Goal: Task Accomplishment & Management: Manage account settings

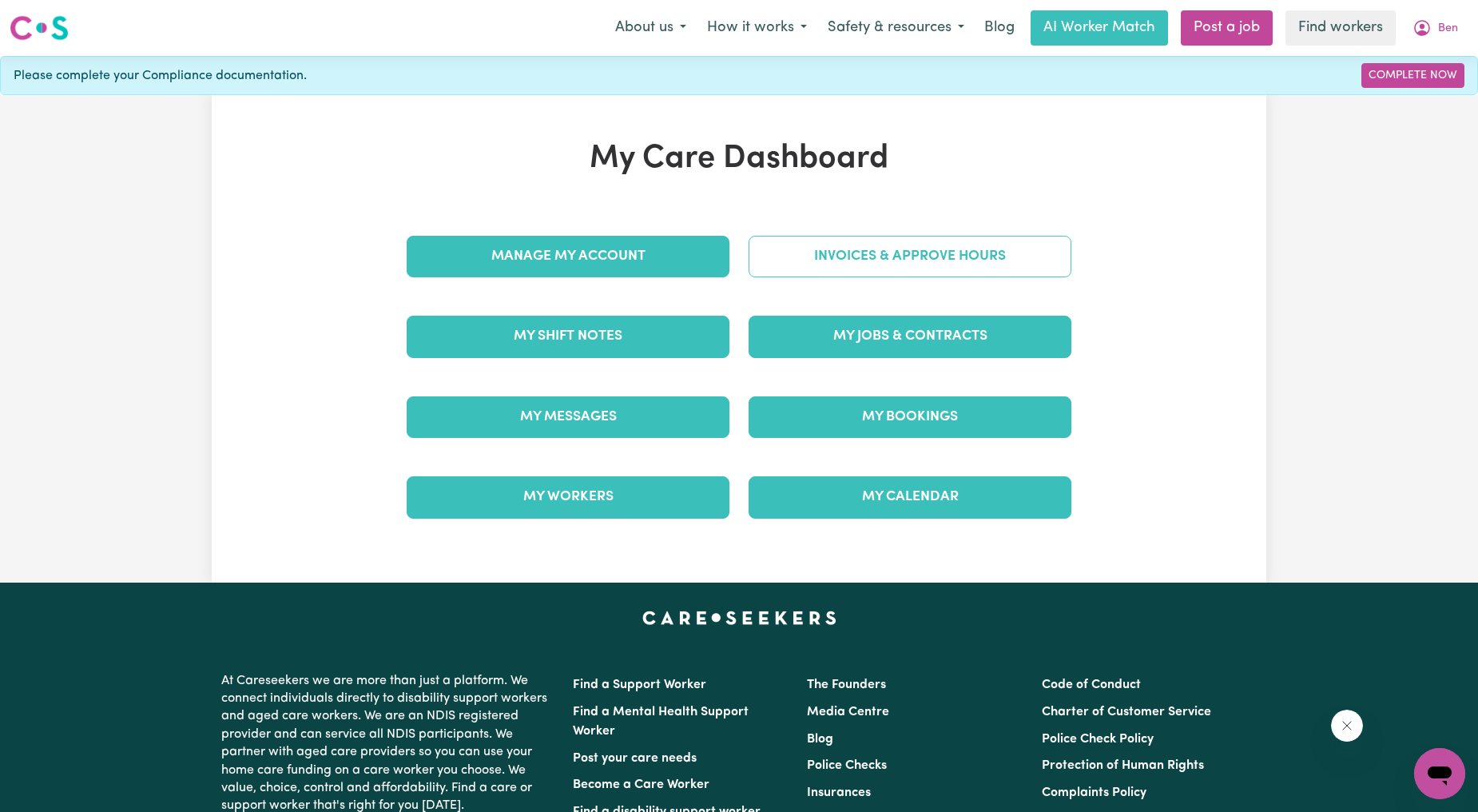
click at [867, 275] on link "Invoices & Approve Hours" at bounding box center [910, 256] width 323 height 41
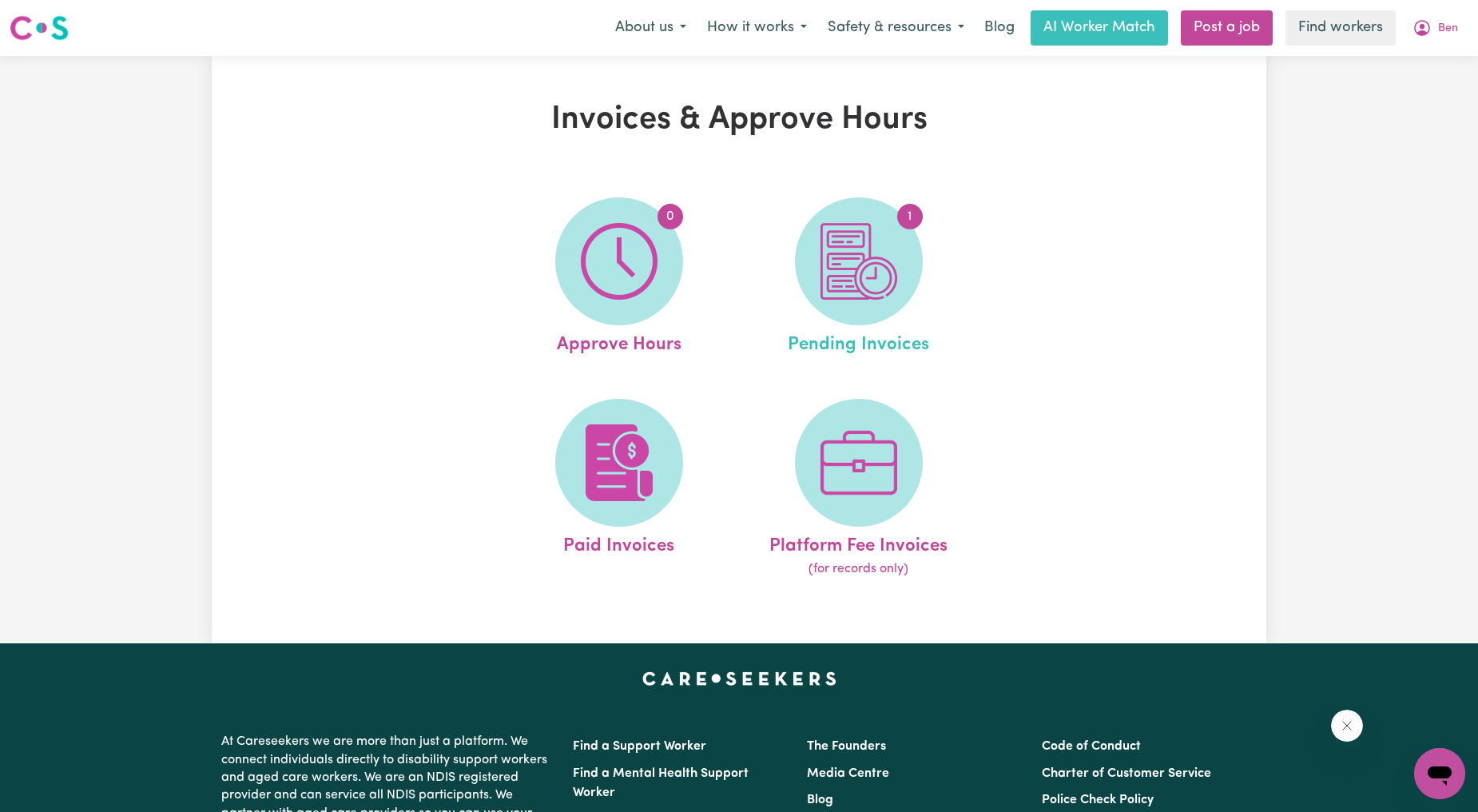
click at [800, 297] on link "1 Pending Invoices" at bounding box center [859, 278] width 230 height 161
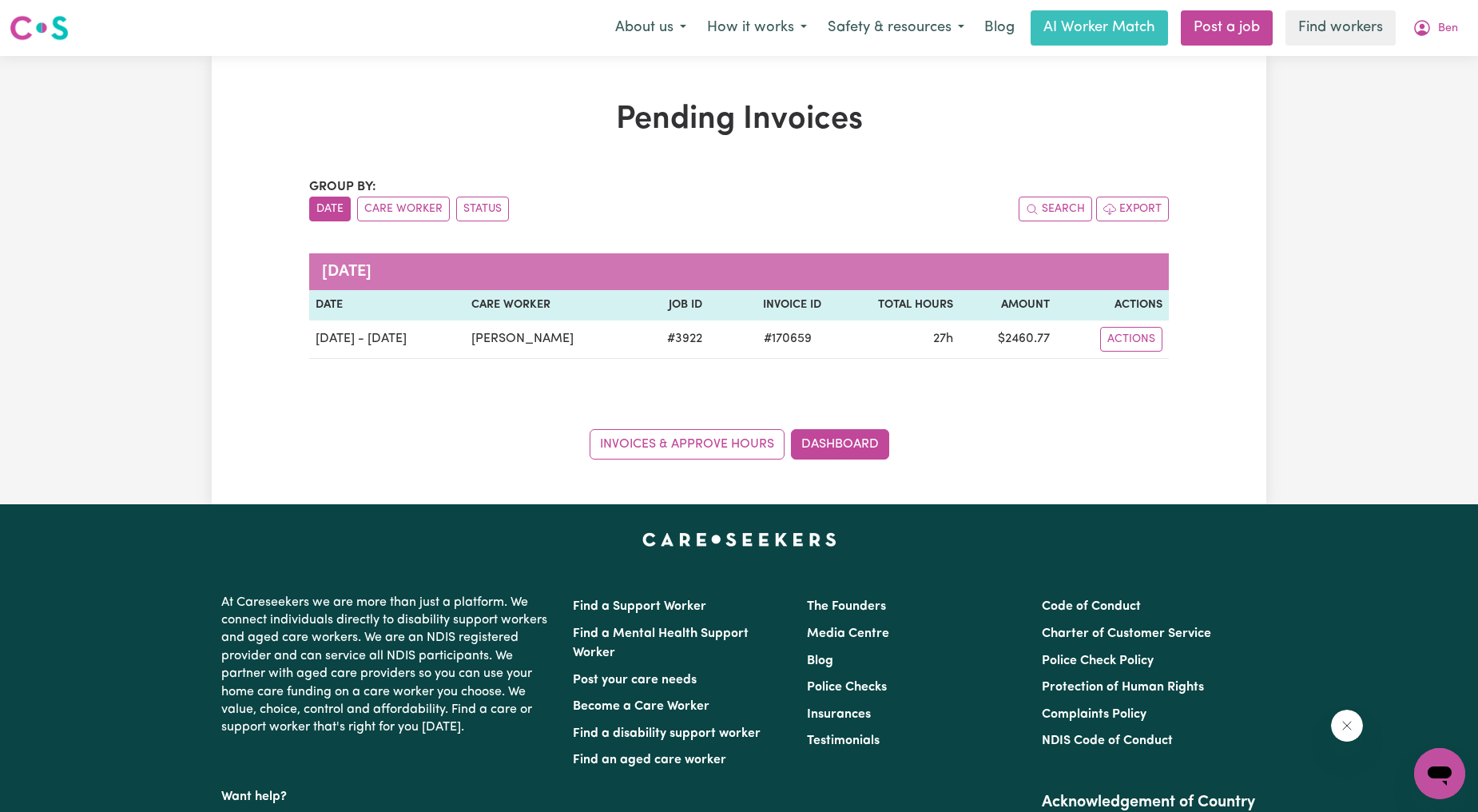
click at [1303, 304] on div "Pending Invoices Group by: Date Care Worker Status Search Export June 2025 Date…" at bounding box center [739, 280] width 1478 height 448
drag, startPoint x: 879, startPoint y: 0, endPoint x: 1465, endPoint y: 22, distance: 586.4
click at [1465, 22] on button "Ben" at bounding box center [1435, 28] width 66 height 34
click at [1426, 59] on link "My Dashboard" at bounding box center [1405, 62] width 126 height 30
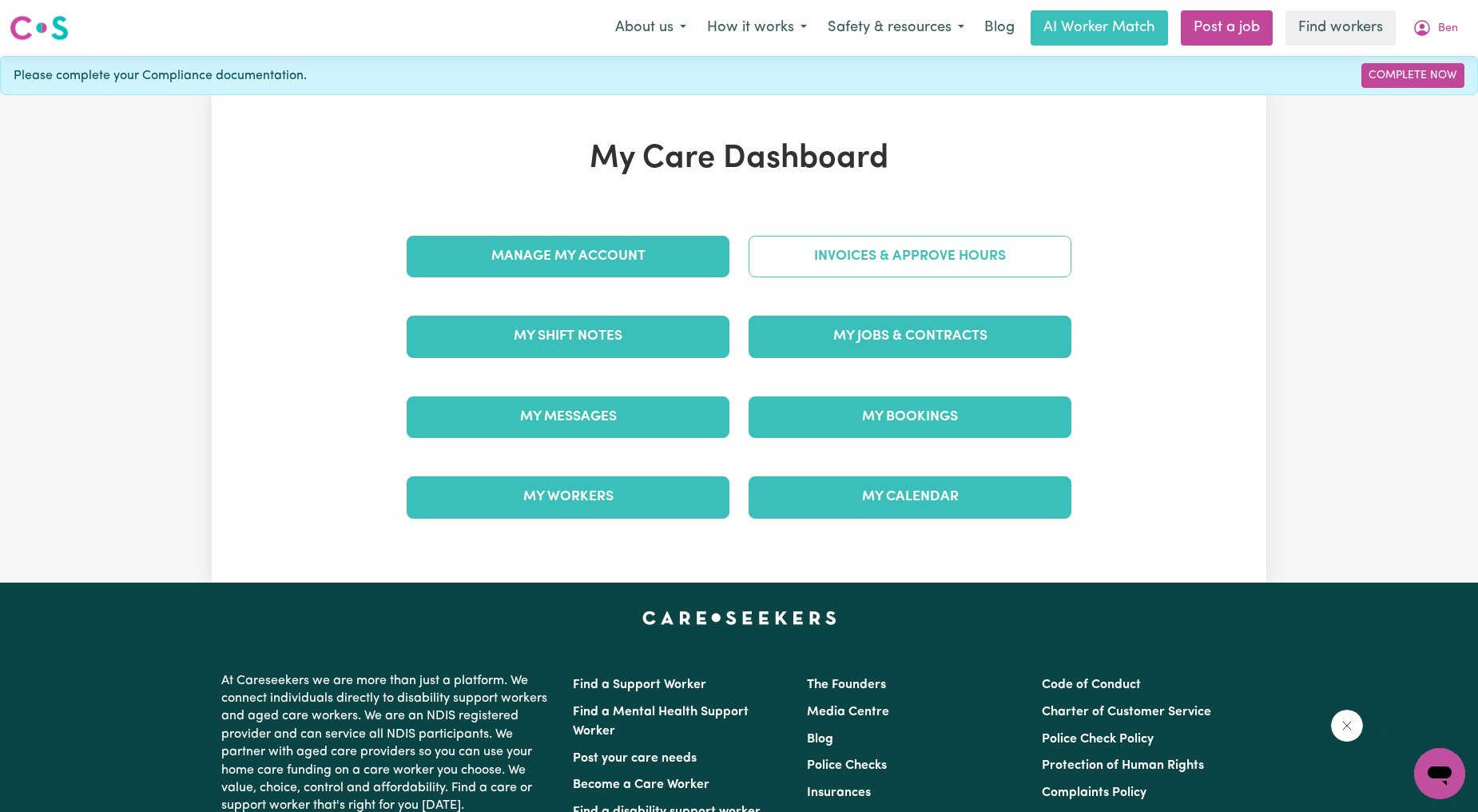
click at [899, 256] on link "Invoices & Approve Hours" at bounding box center [910, 256] width 323 height 41
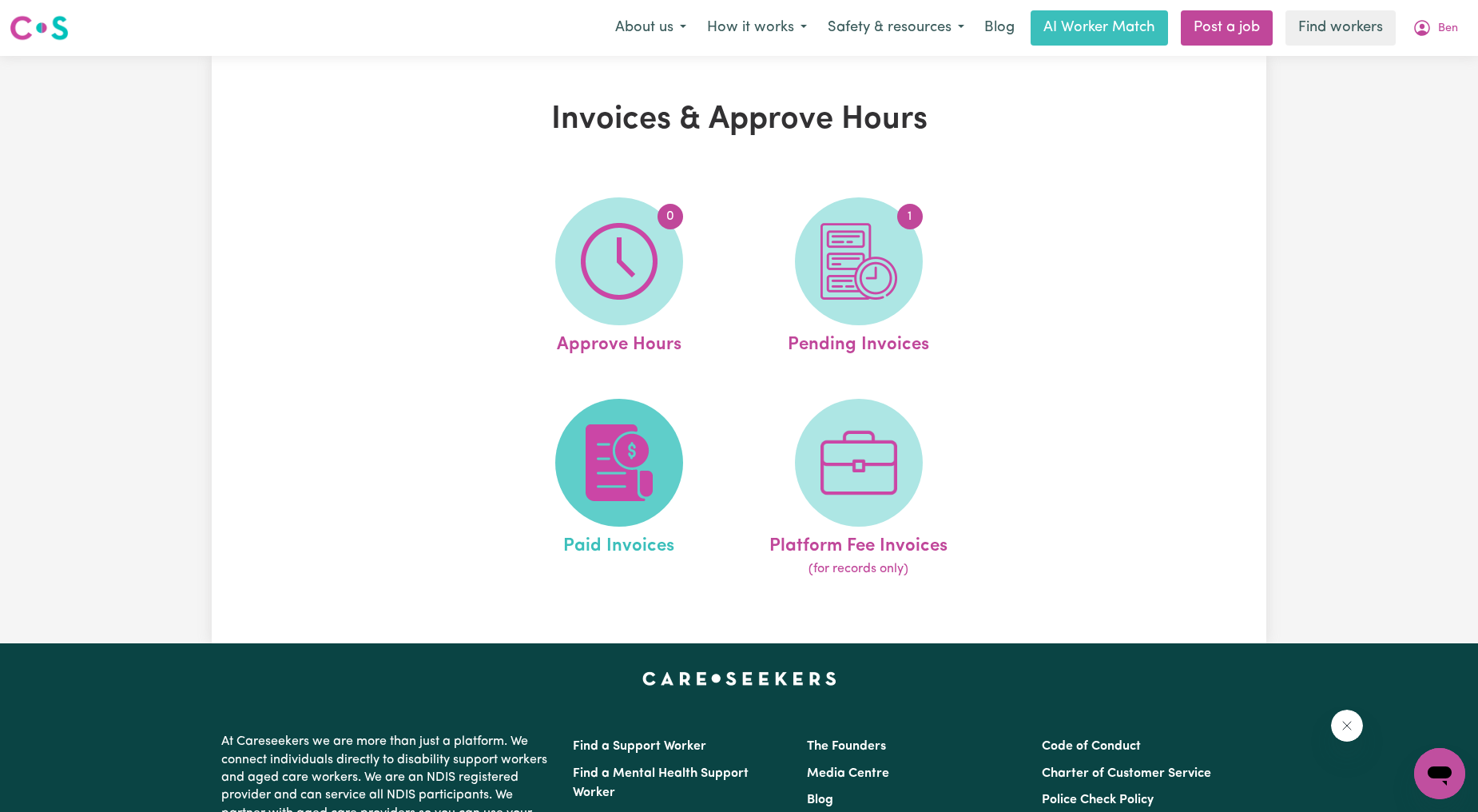
click at [623, 441] on img at bounding box center [619, 462] width 77 height 77
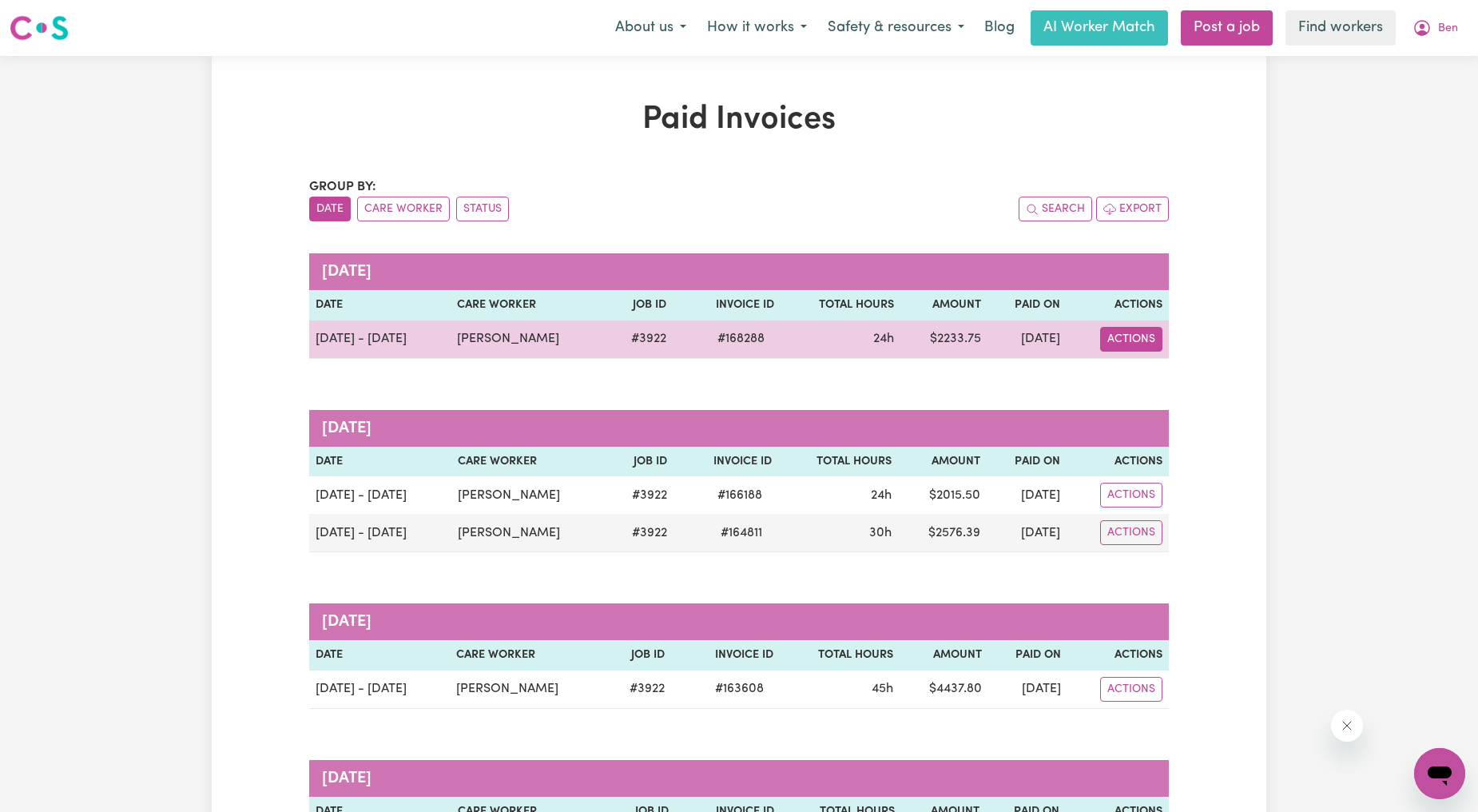
click at [1129, 349] on button "Actions" at bounding box center [1131, 339] width 62 height 25
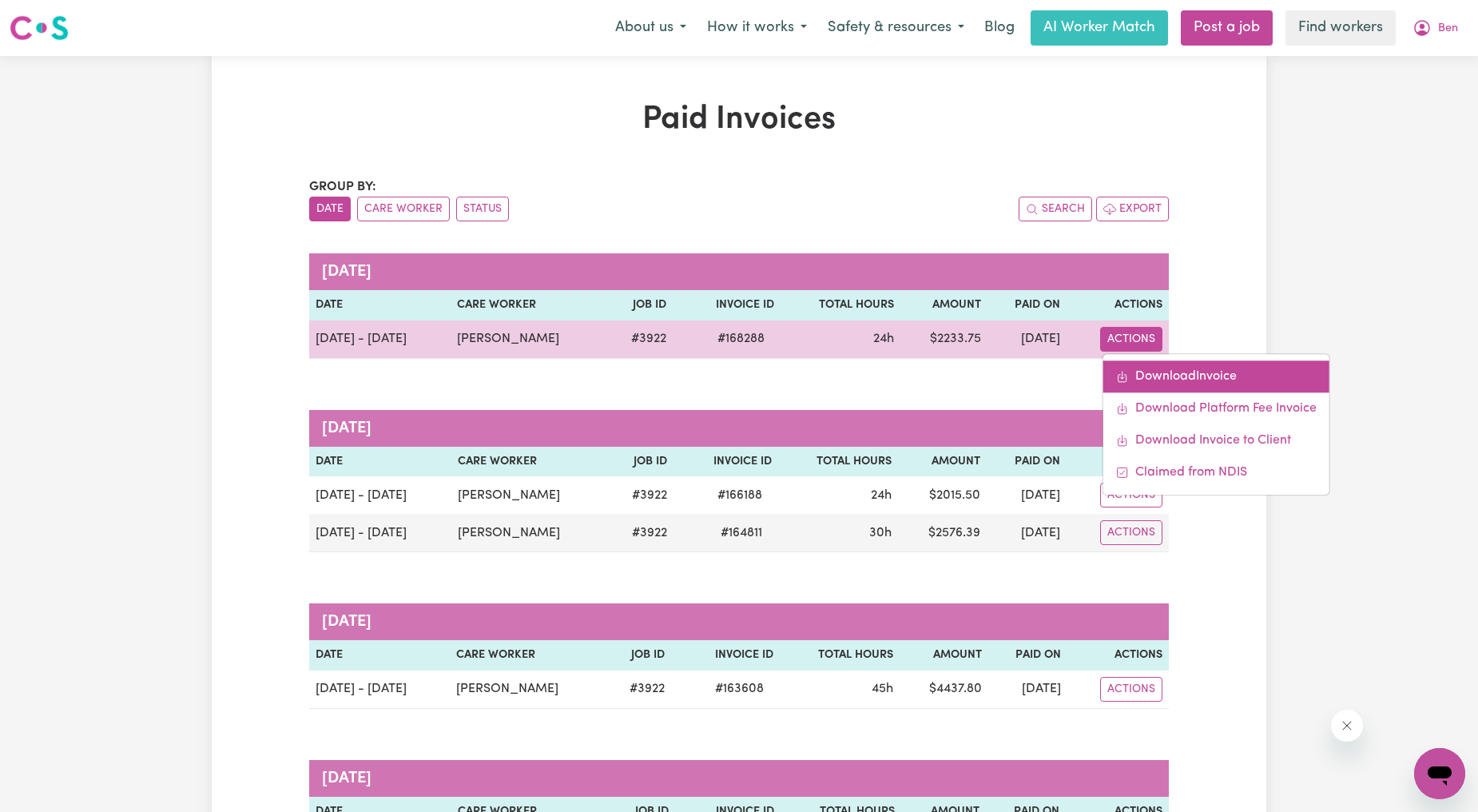
click at [1124, 370] on span "Download invoice #168288" at bounding box center [1123, 376] width 13 height 13
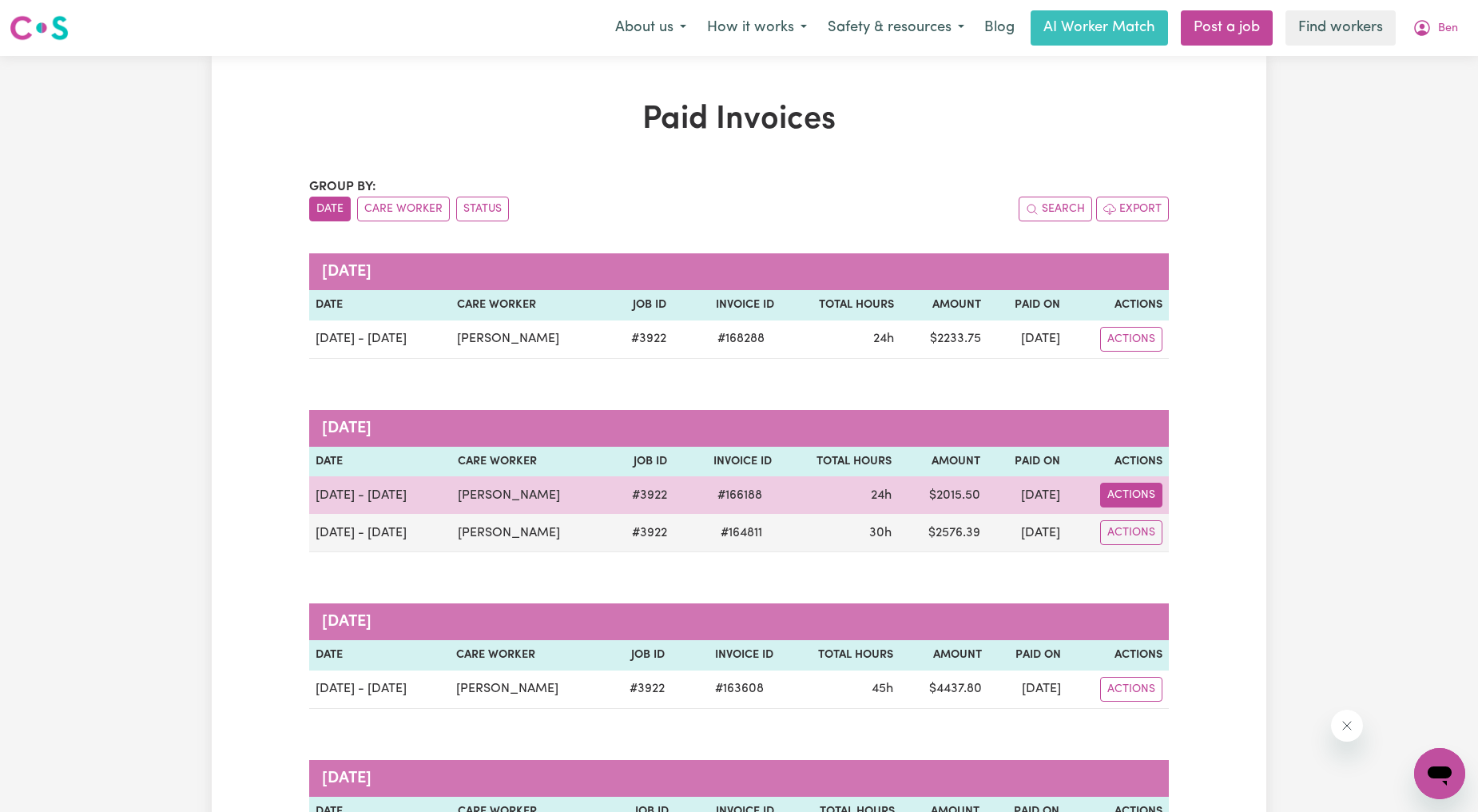
click at [1130, 352] on button "Actions" at bounding box center [1131, 339] width 62 height 25
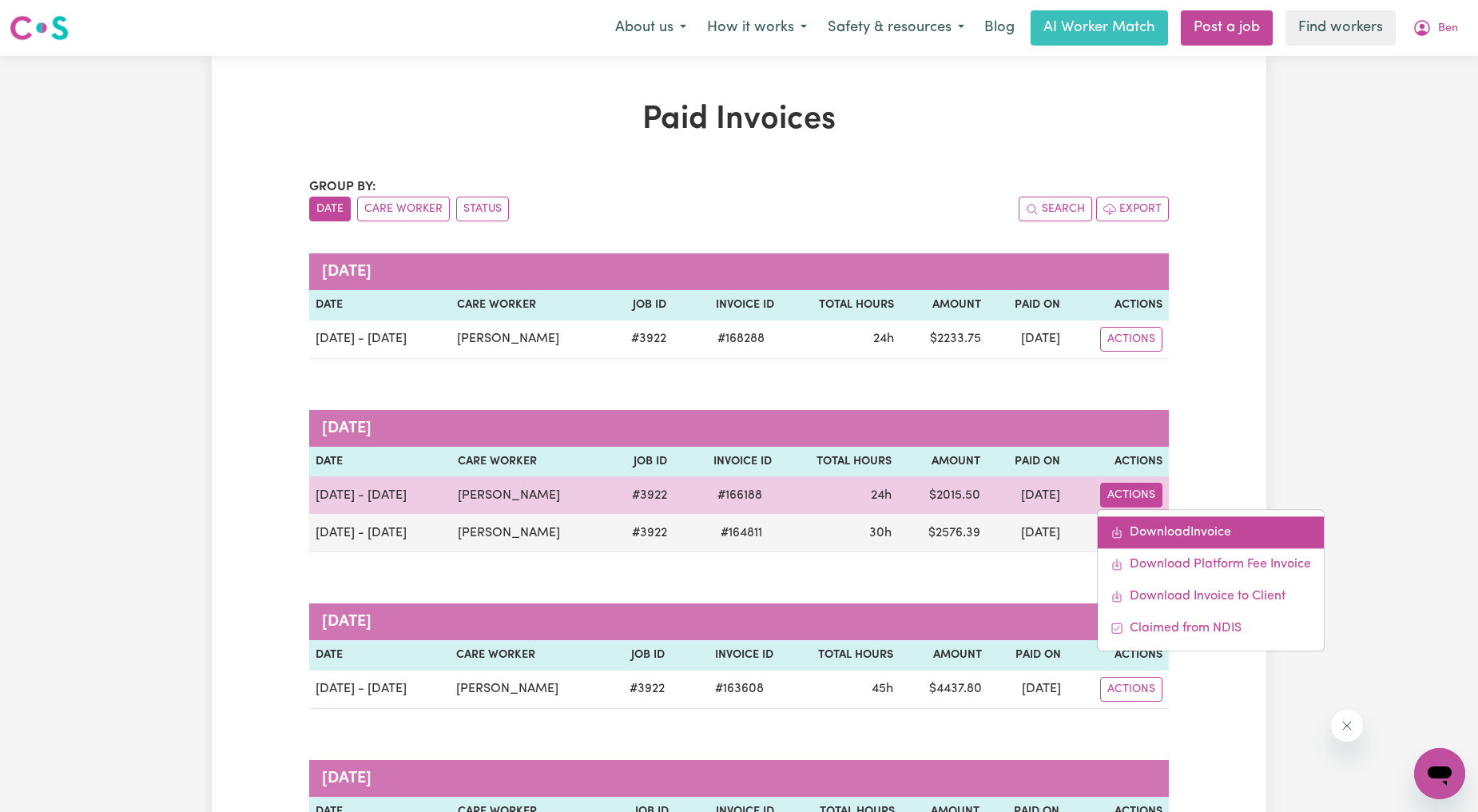
click at [1137, 528] on link "Download Invoice" at bounding box center [1211, 533] width 226 height 32
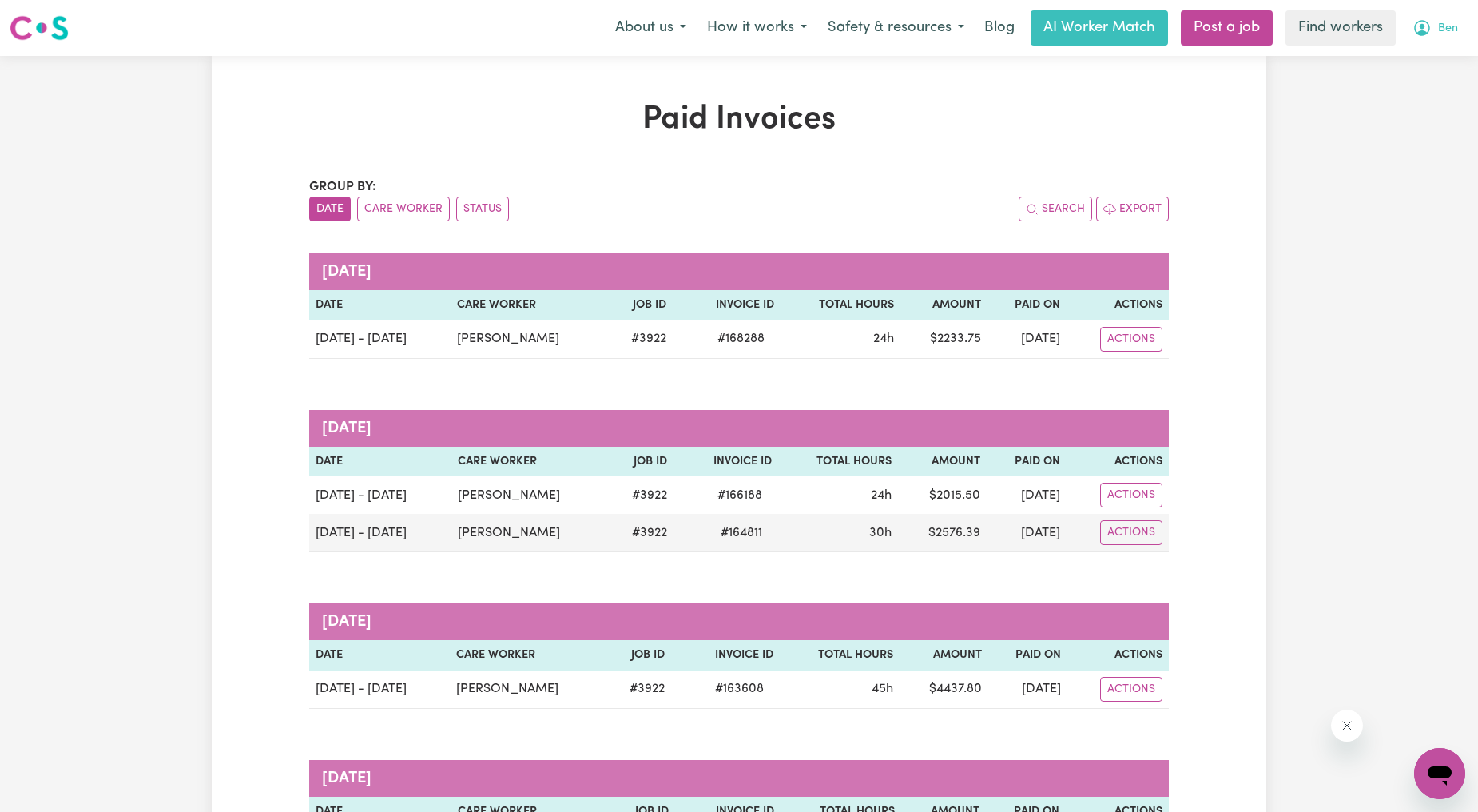
click at [1427, 22] on icon "My Account" at bounding box center [1422, 28] width 19 height 19
click at [1405, 52] on link "My Dashboard" at bounding box center [1405, 62] width 126 height 30
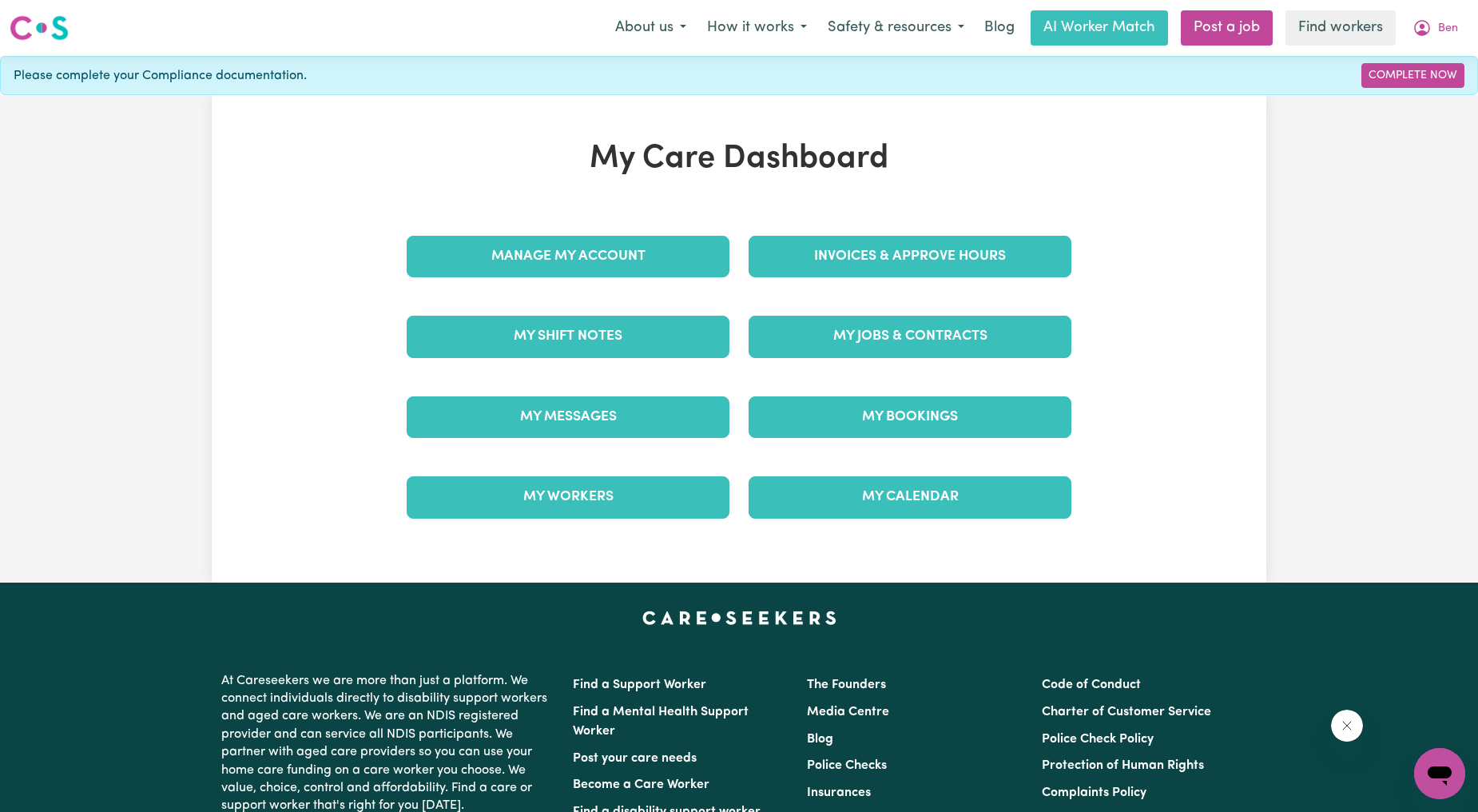
click at [645, 280] on div "Manage My Account" at bounding box center [568, 256] width 342 height 80
click at [645, 278] on div "Manage My Account" at bounding box center [568, 256] width 342 height 80
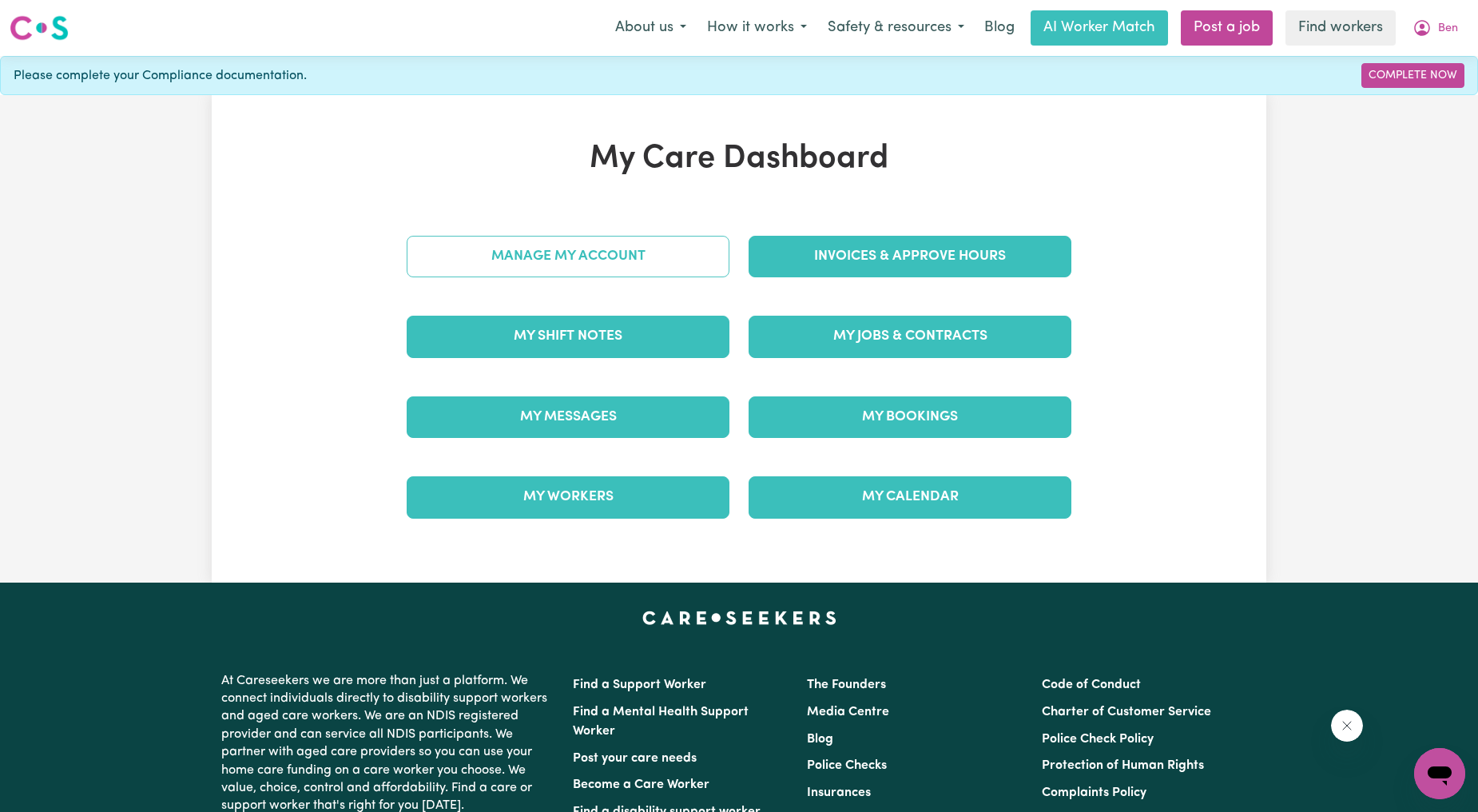
click at [654, 264] on link "Manage My Account" at bounding box center [568, 256] width 323 height 41
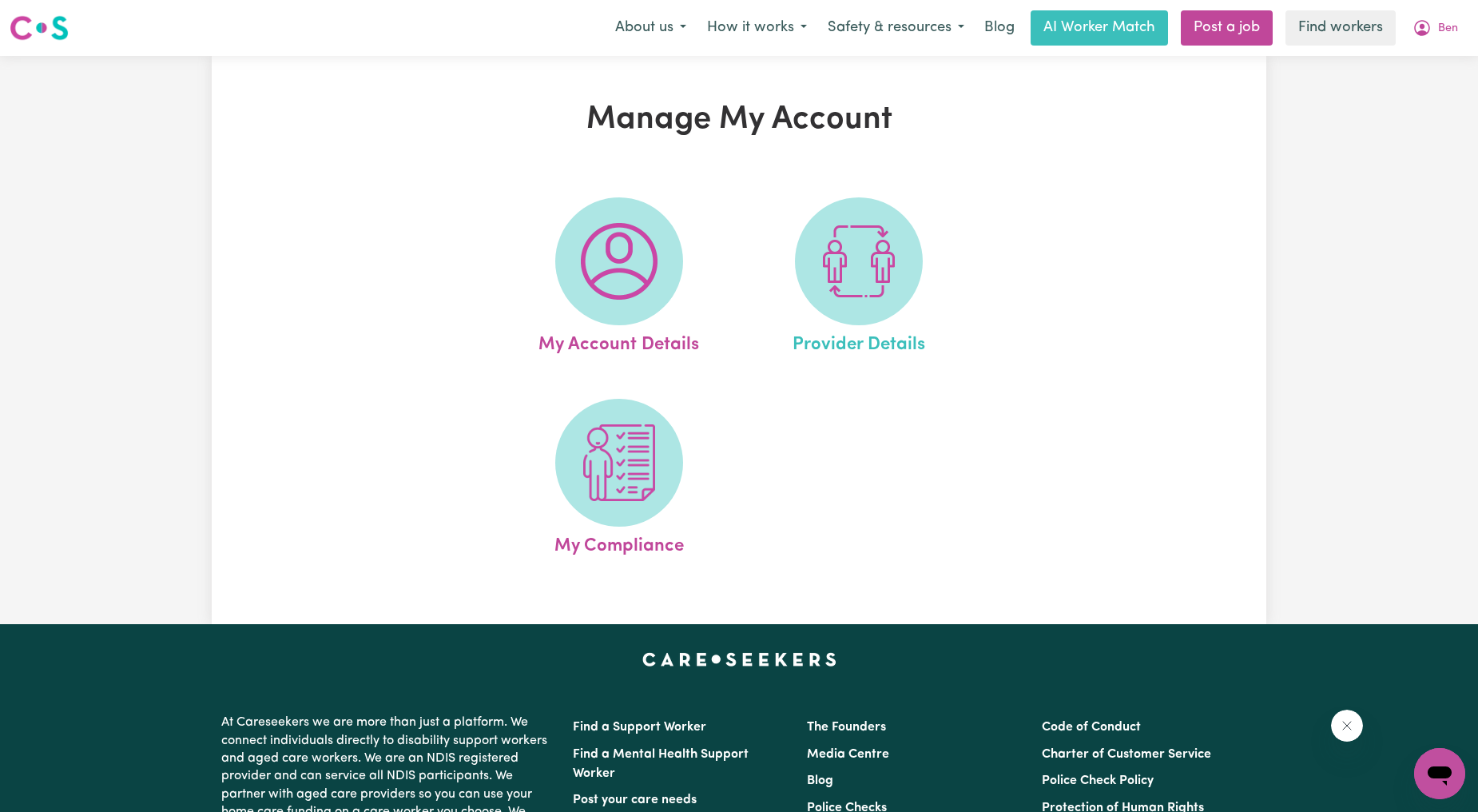
click at [797, 291] on link "Provider Details" at bounding box center [859, 278] width 230 height 161
select select "NDIS_FUNDING_AGENCY_MANAGED"
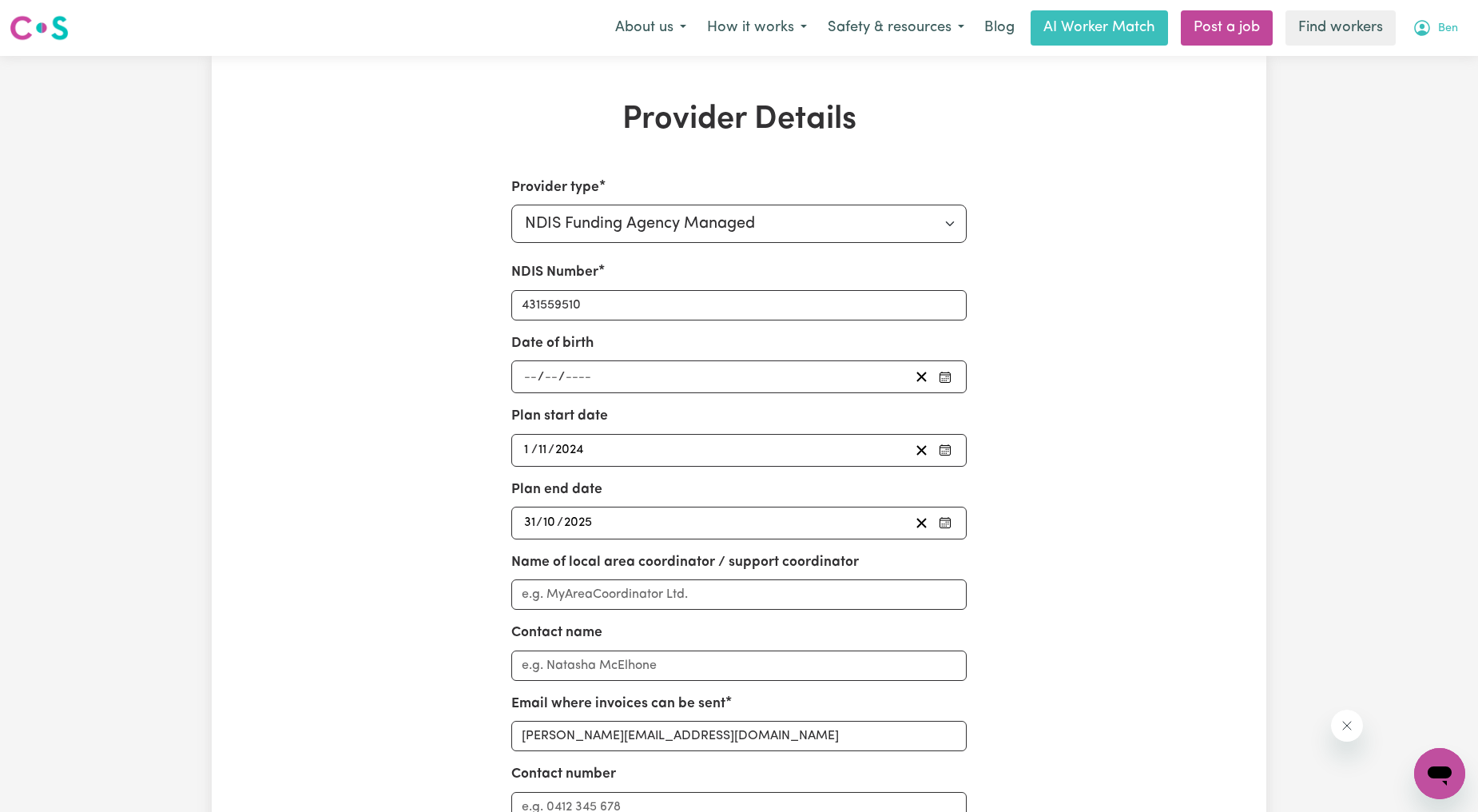
click at [1459, 22] on button "Ben" at bounding box center [1435, 28] width 66 height 34
click at [1408, 54] on link "My Dashboard" at bounding box center [1405, 62] width 126 height 30
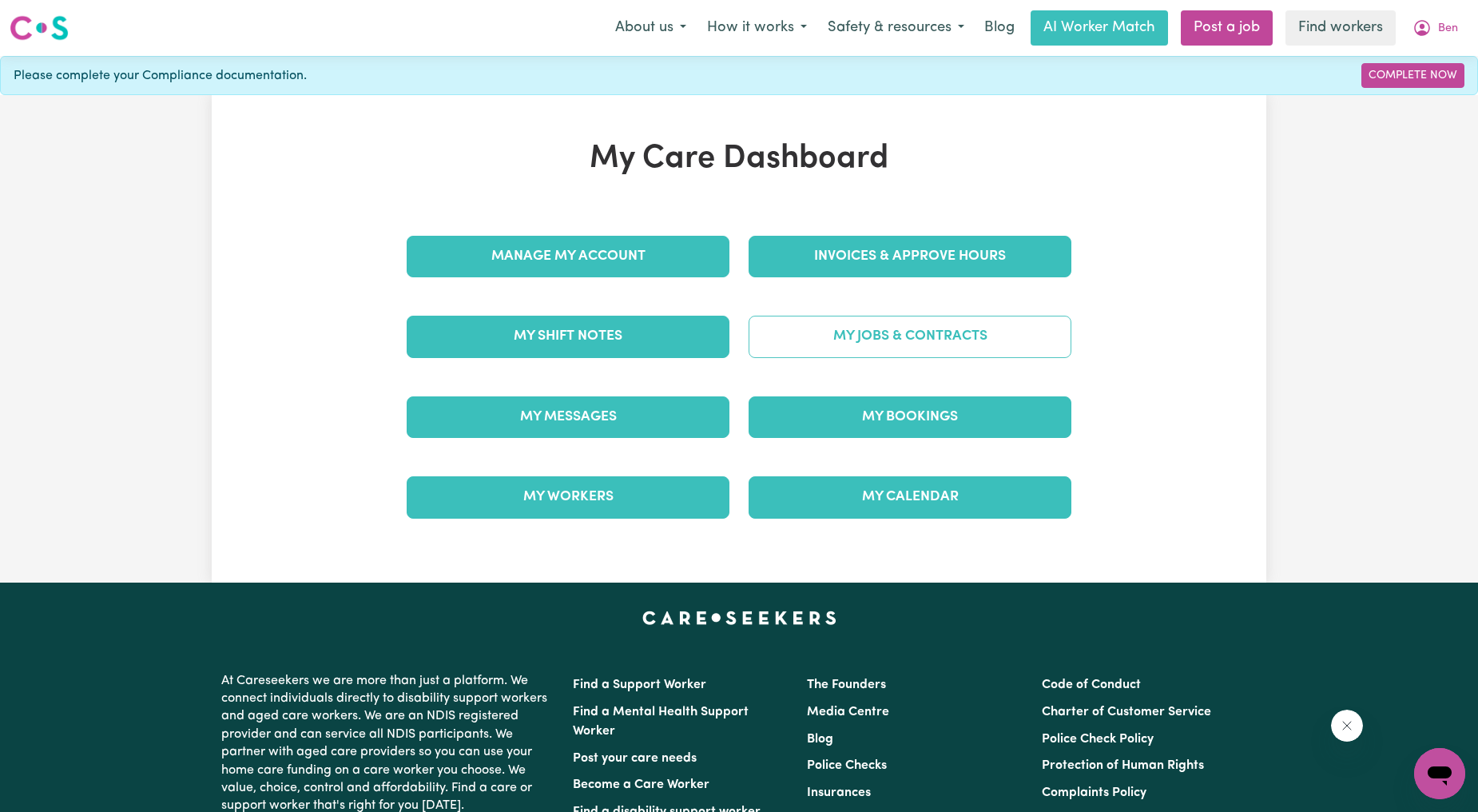
click at [781, 332] on link "My Jobs & Contracts" at bounding box center [910, 336] width 323 height 41
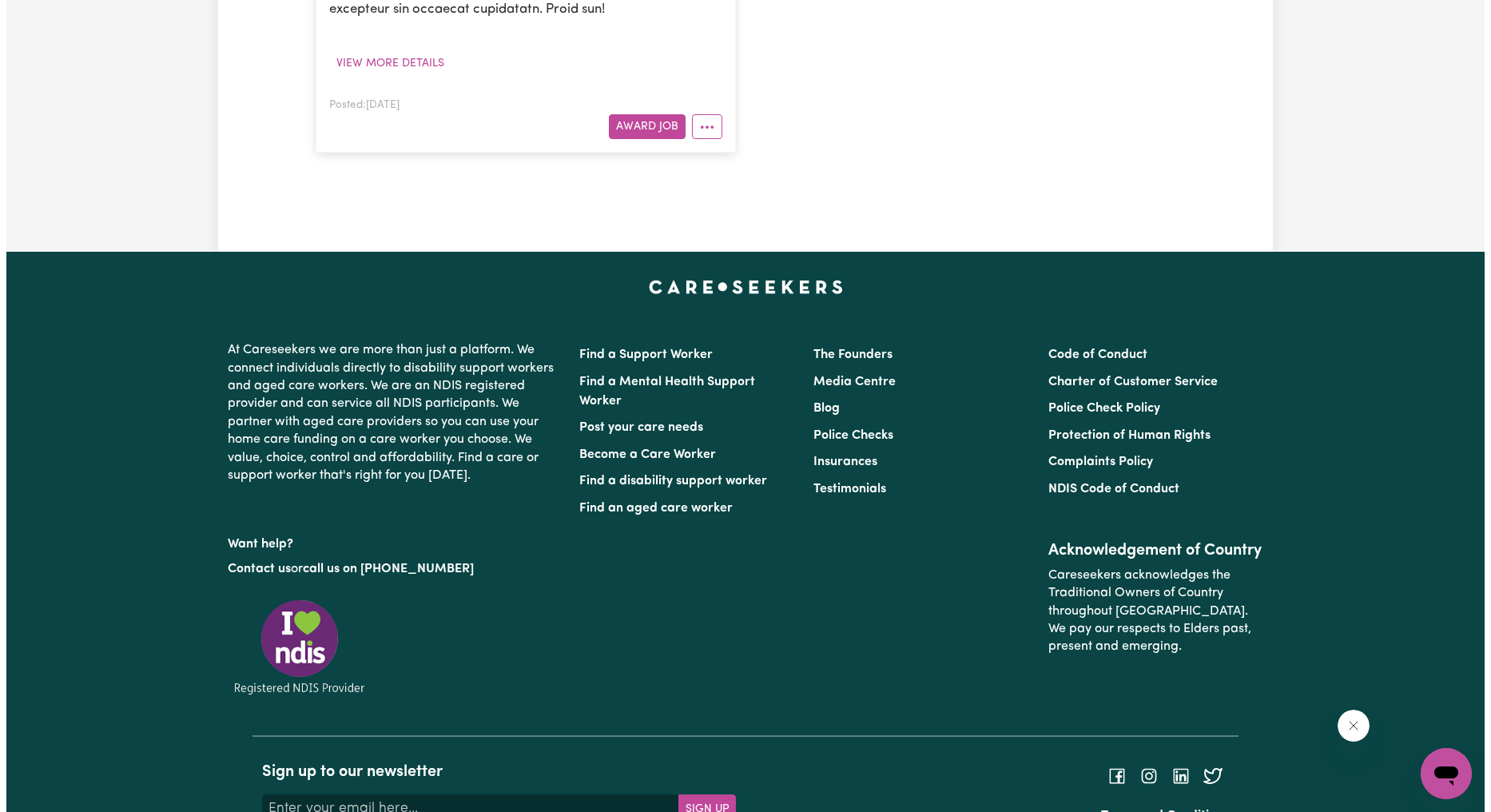
scroll to position [296, 0]
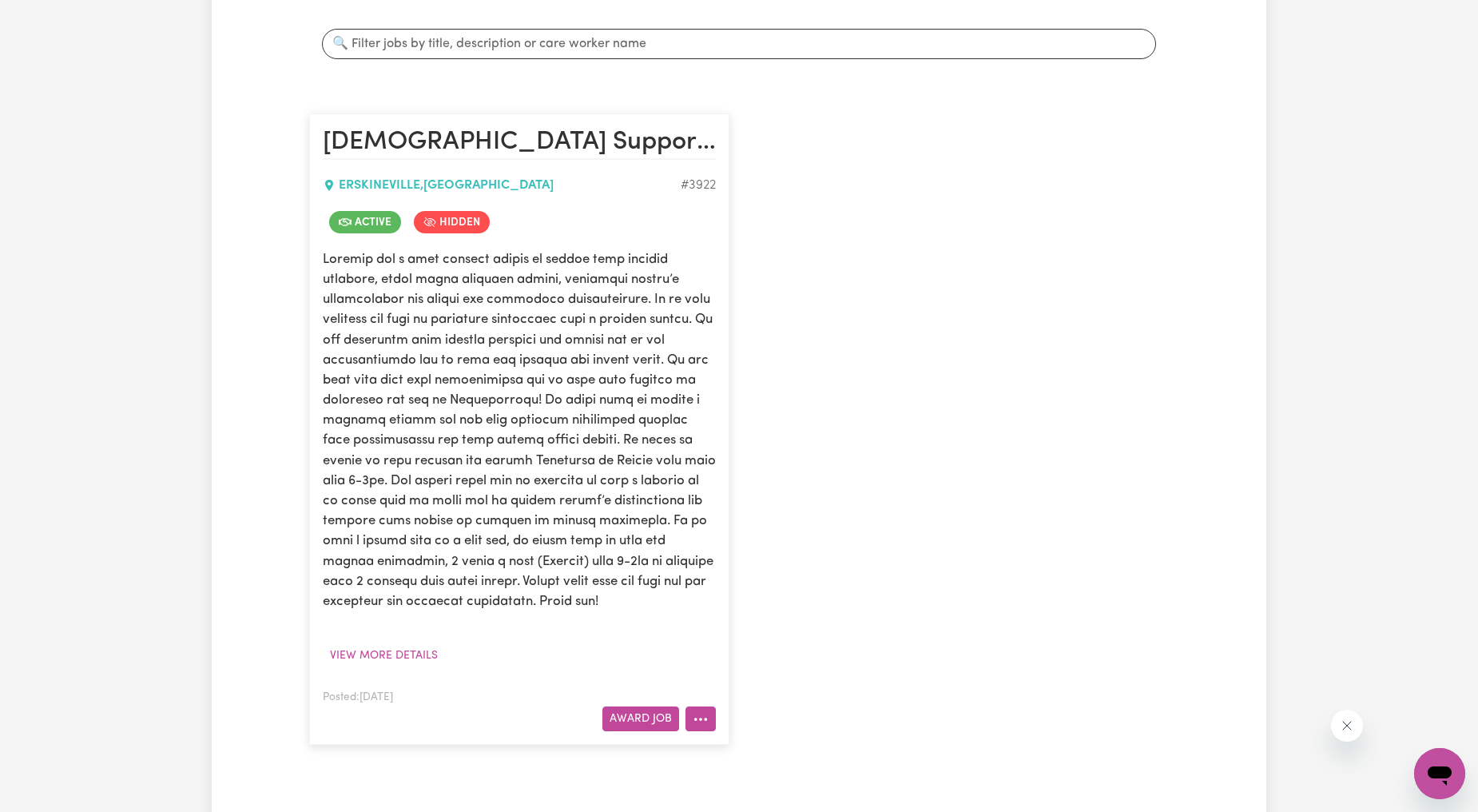
click at [698, 727] on icon "More options" at bounding box center [700, 719] width 16 height 16
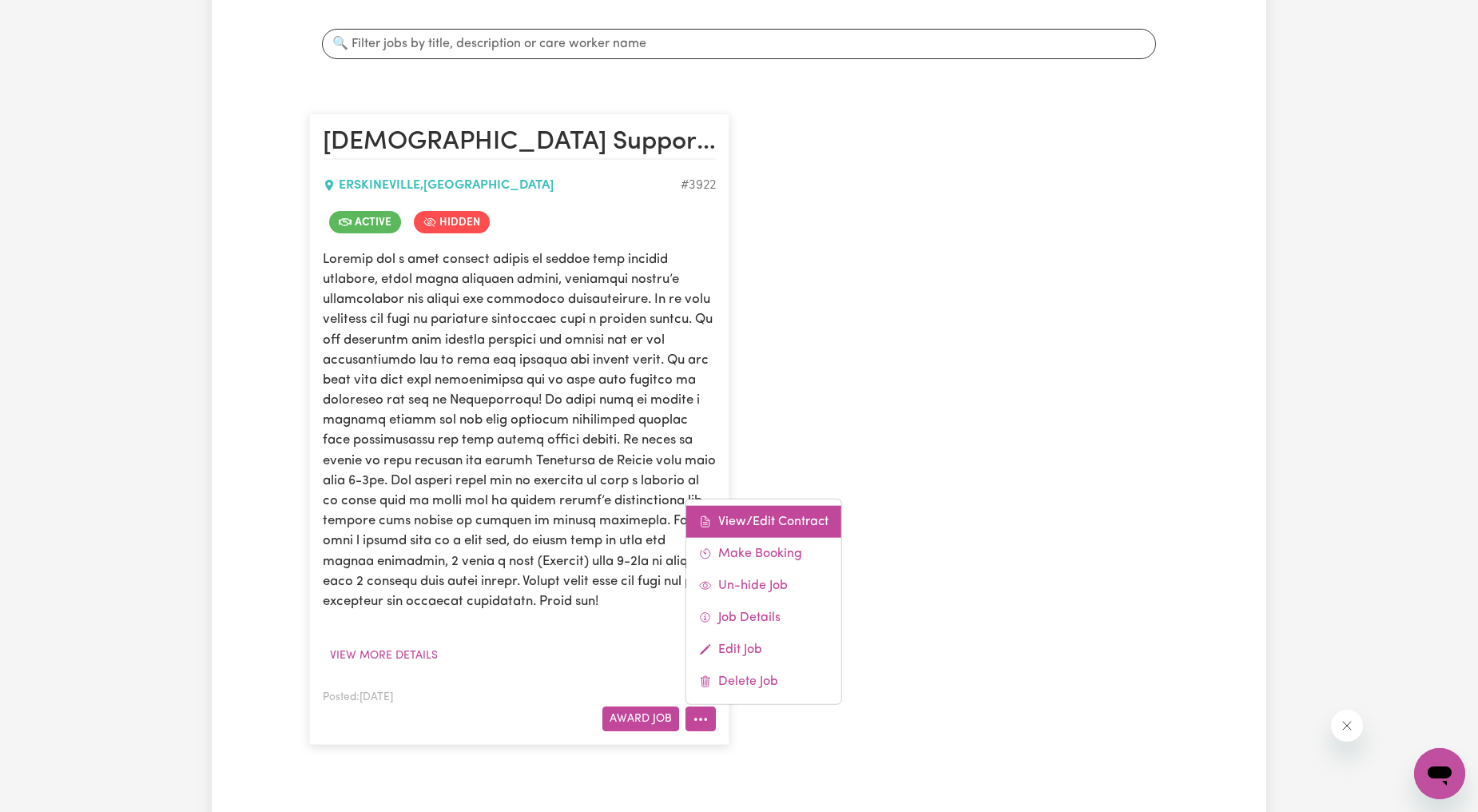
click at [784, 538] on link "View/Edit Contract" at bounding box center [764, 522] width 155 height 32
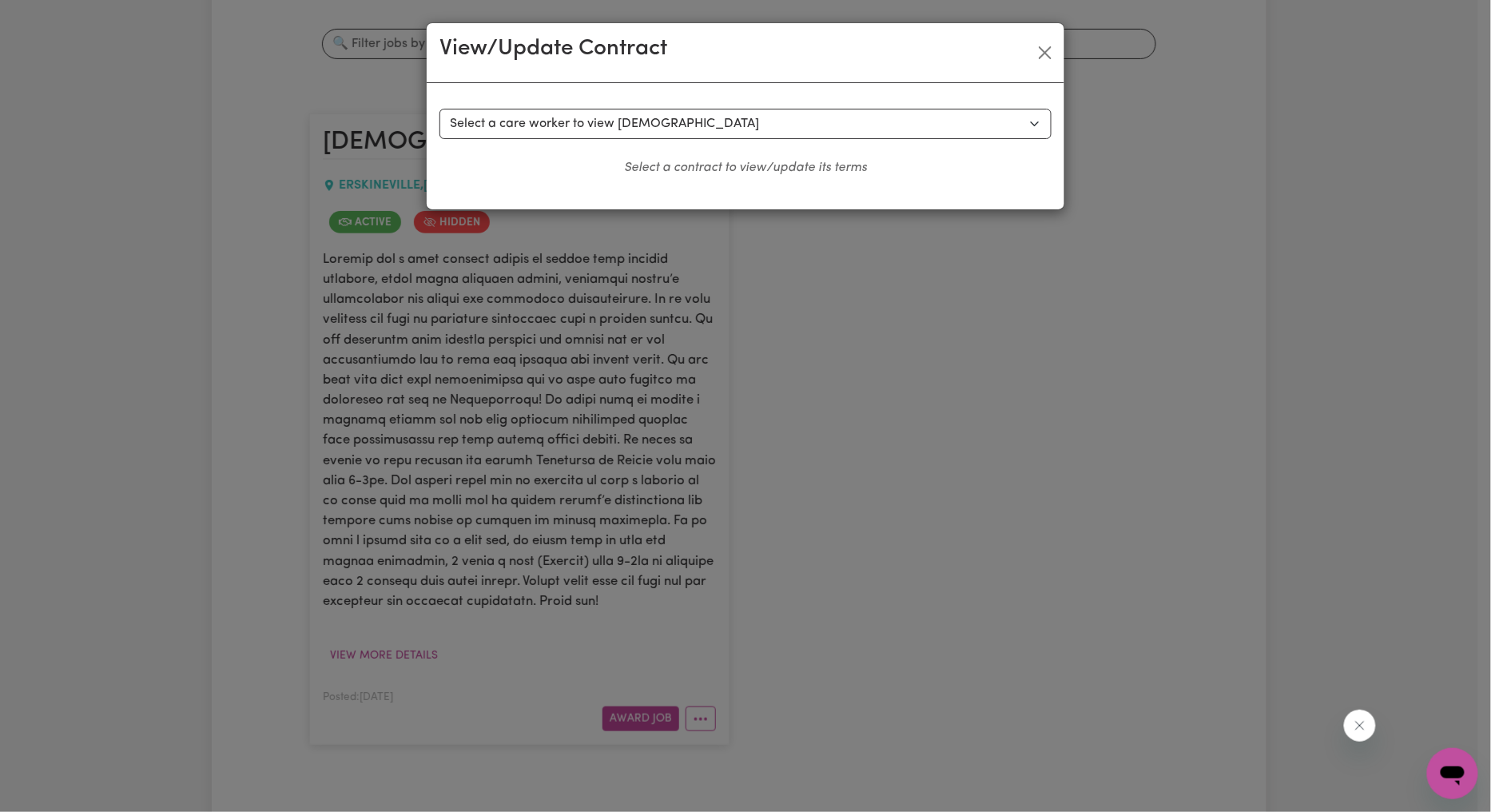
drag, startPoint x: 977, startPoint y: 232, endPoint x: 1117, endPoint y: 122, distance: 178.0
click at [978, 232] on div "View/Update Contract Select a contract to view Select a care worker to view con…" at bounding box center [745, 406] width 1491 height 812
click at [1043, 42] on button "Close" at bounding box center [1045, 53] width 26 height 26
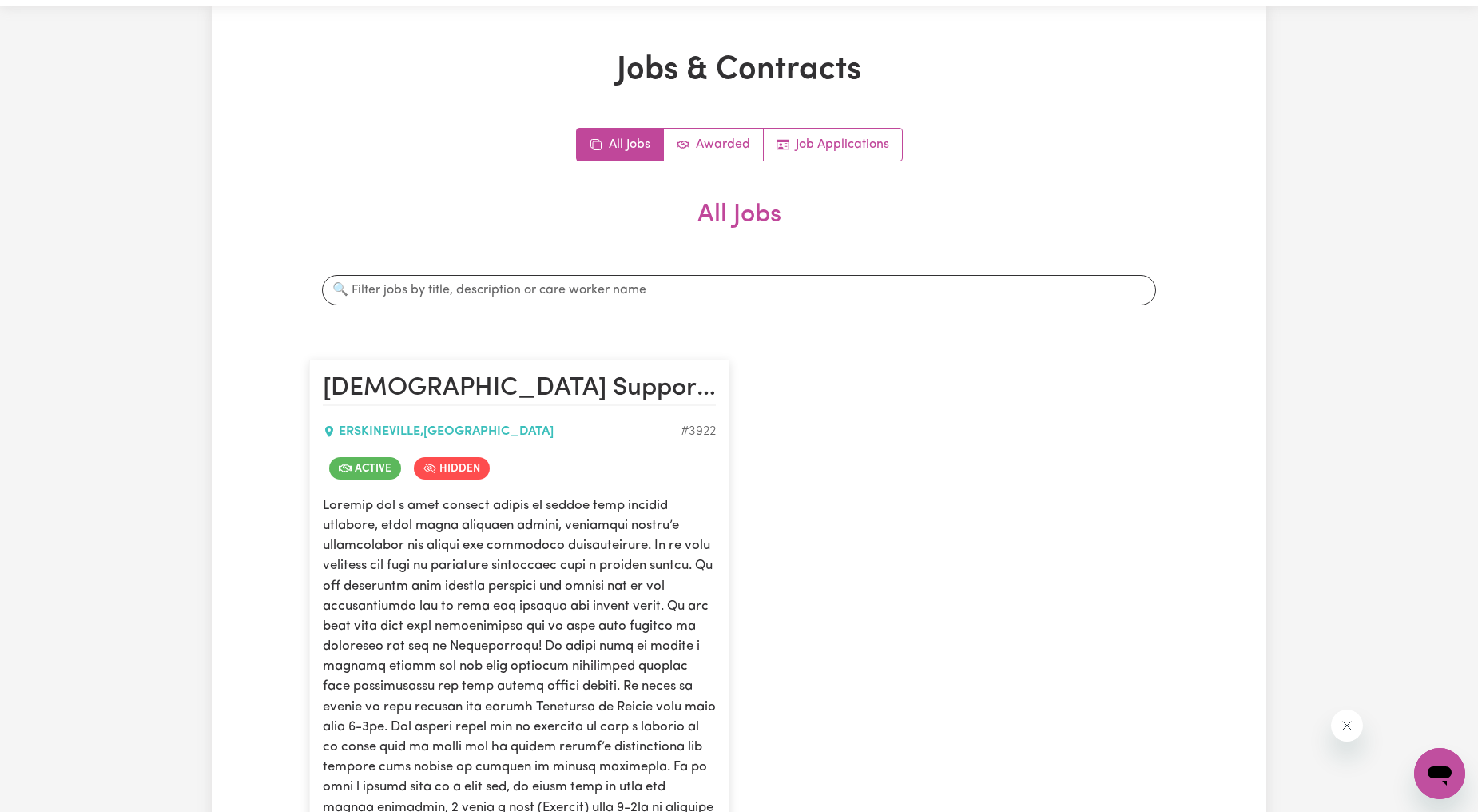
scroll to position [0, 0]
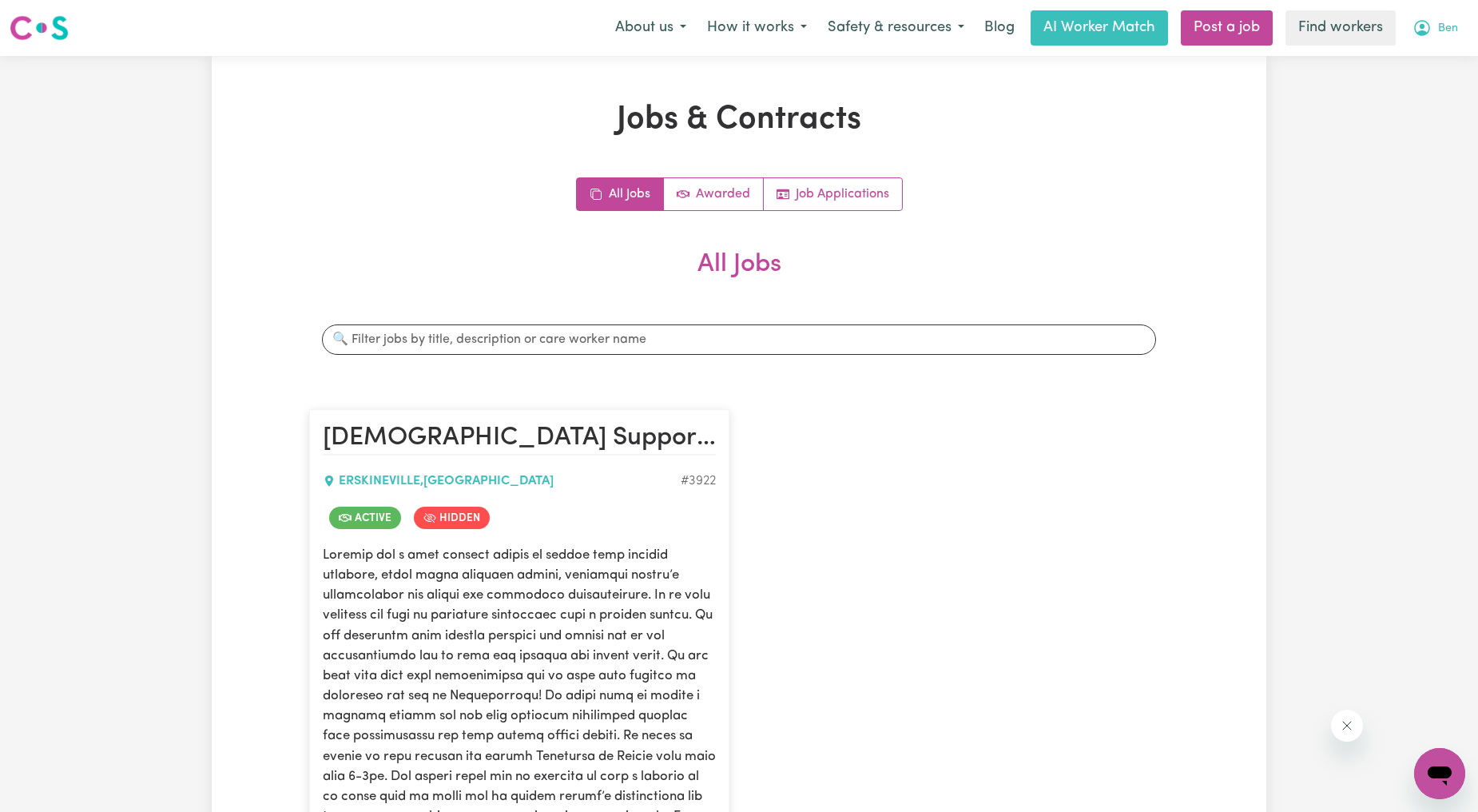
click at [1455, 28] on span "Ben" at bounding box center [1448, 28] width 20 height 17
click at [1375, 80] on link "Logout" at bounding box center [1405, 91] width 126 height 30
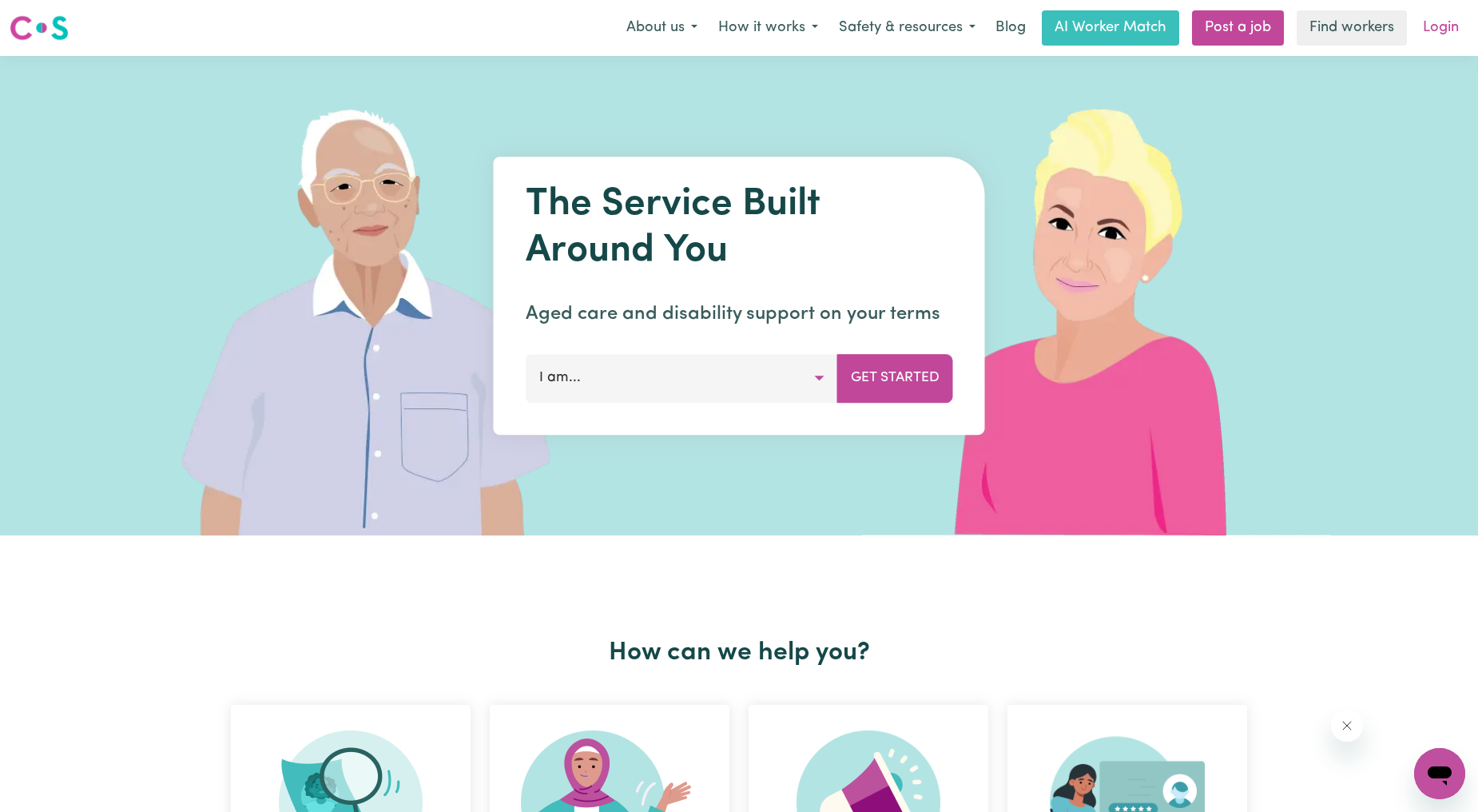
click at [1448, 24] on link "Login" at bounding box center [1441, 28] width 55 height 35
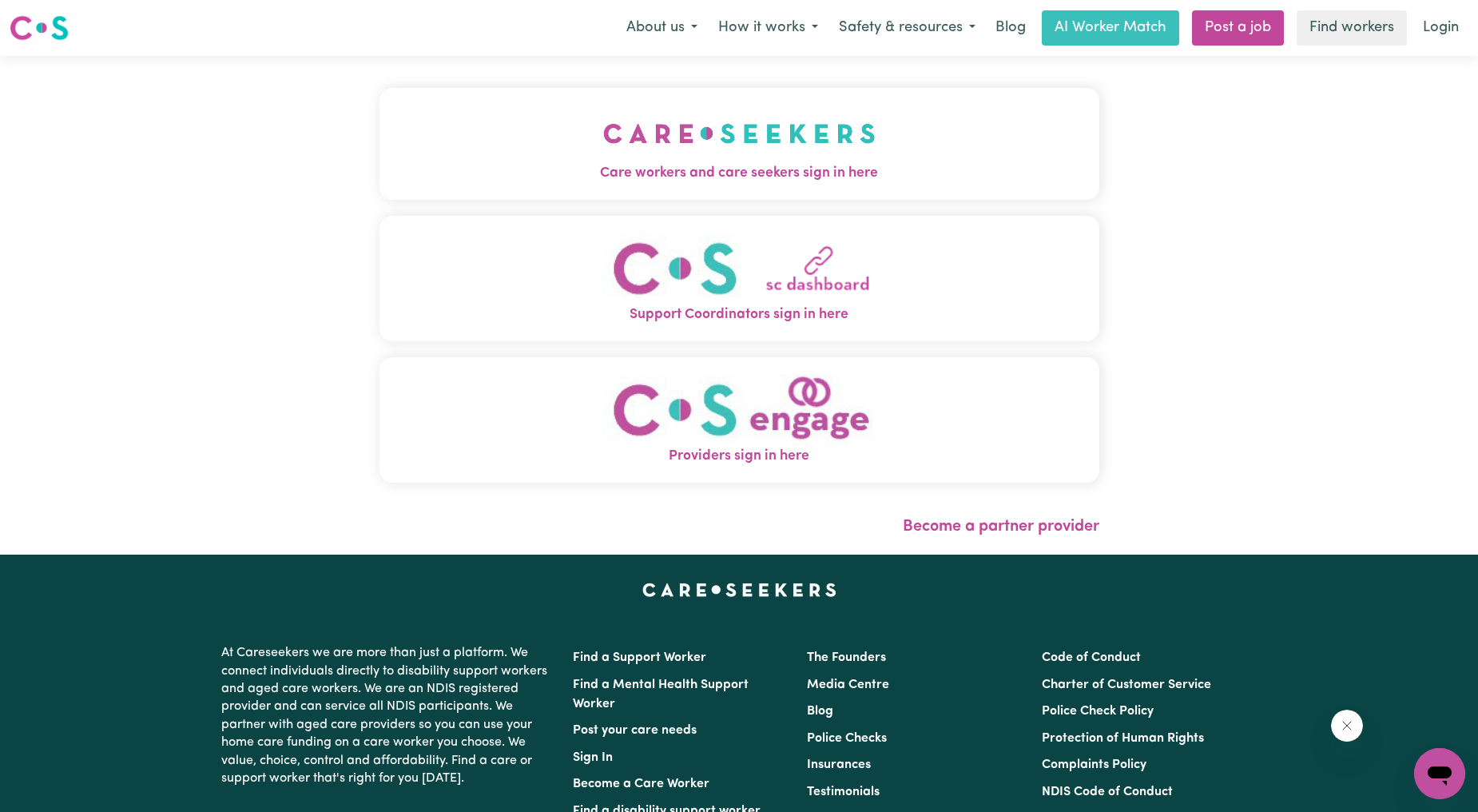
click at [876, 168] on span "Care workers and care seekers sign in here" at bounding box center [739, 173] width 720 height 21
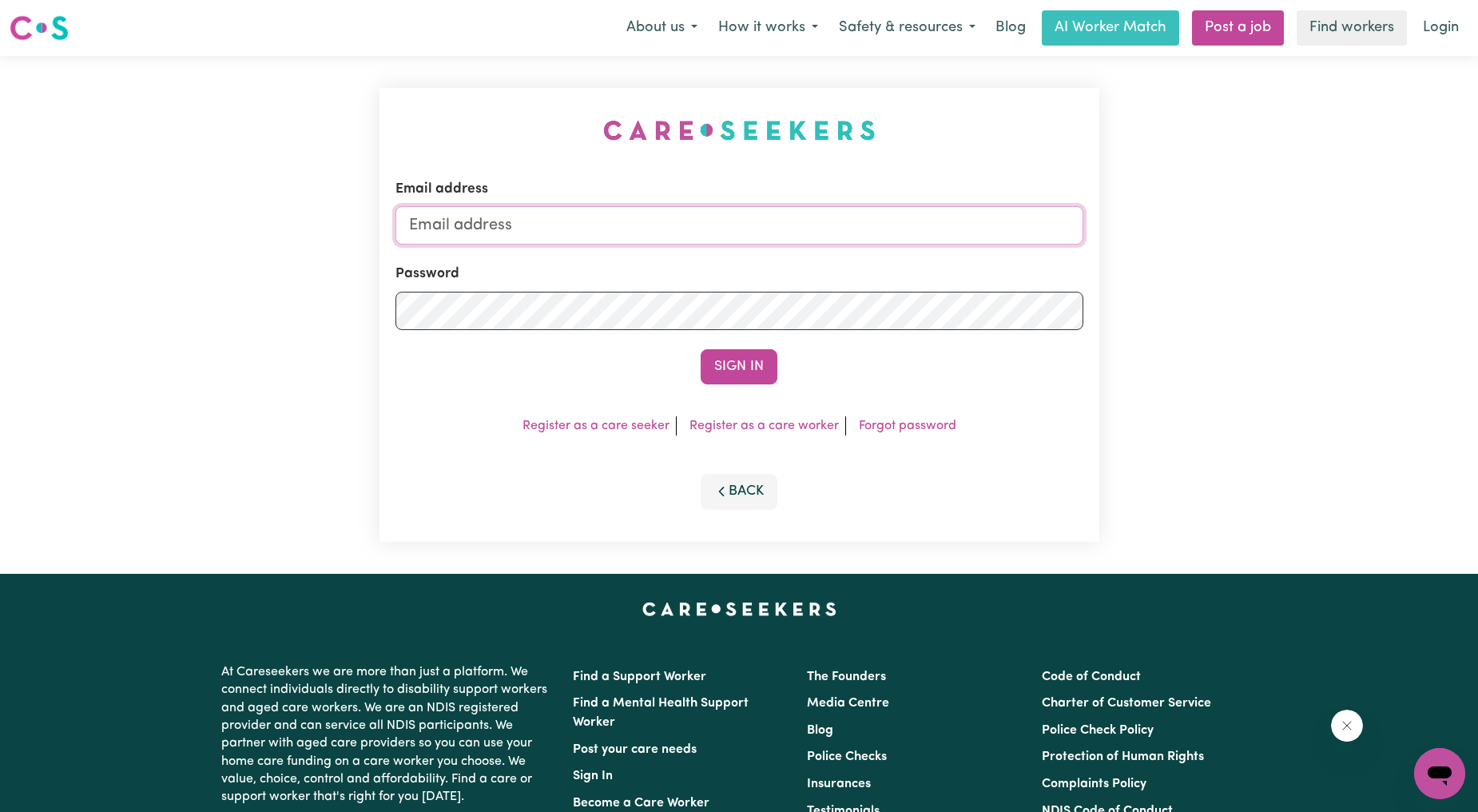
click at [724, 217] on input "Email address" at bounding box center [740, 225] width 688 height 38
drag, startPoint x: 491, startPoint y: 228, endPoint x: 858, endPoint y: 240, distance: 367.2
click at [855, 242] on input "superuser~ethan@careseekers.com.au" at bounding box center [740, 225] width 688 height 38
type input "superuser~angiedong@careseekers.com.au"
click at [744, 384] on button "Sign In" at bounding box center [739, 366] width 77 height 35
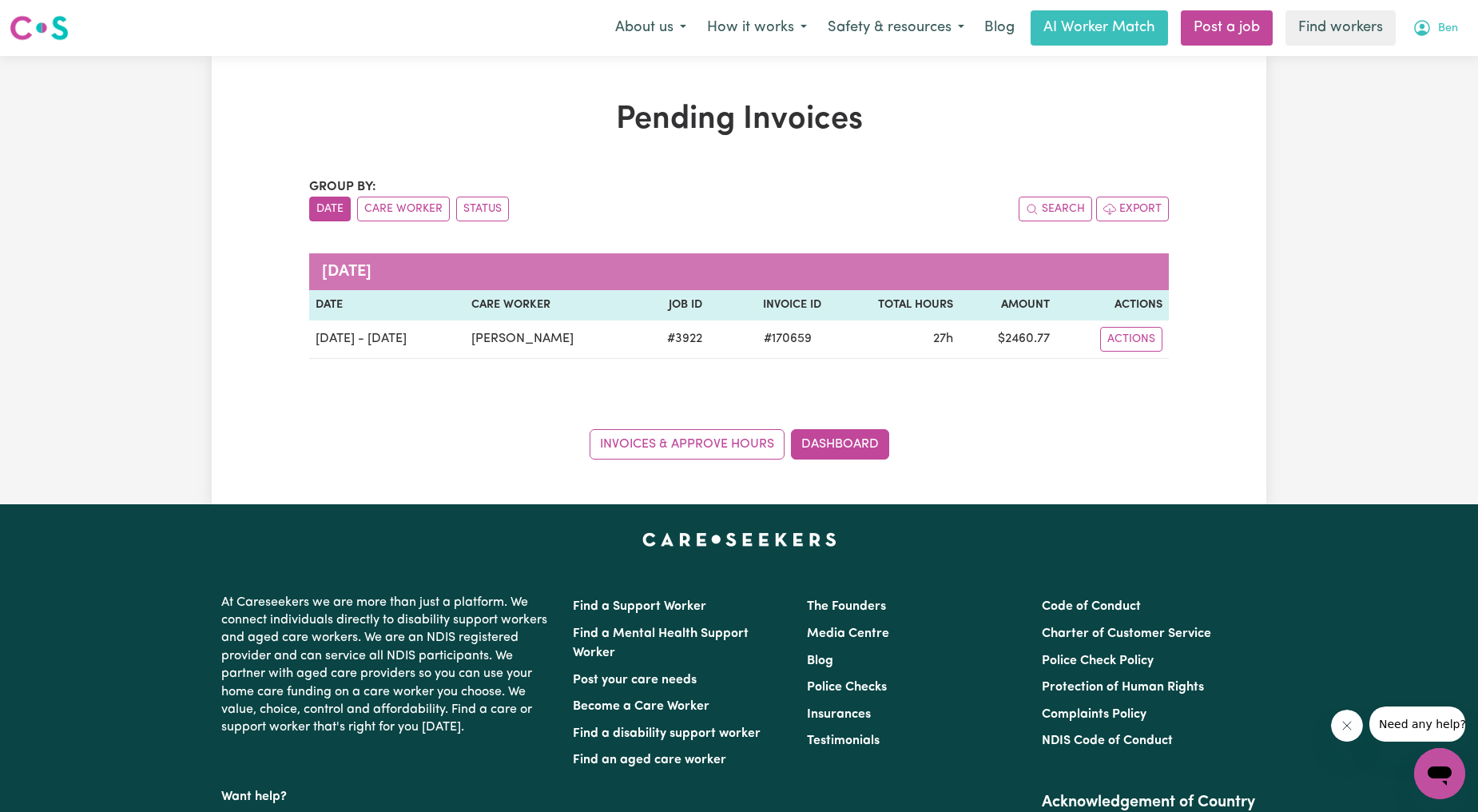
click at [1439, 33] on span "Ben" at bounding box center [1448, 28] width 20 height 17
drag, startPoint x: 1433, startPoint y: 41, endPoint x: 1419, endPoint y: 57, distance: 21.3
click at [1419, 57] on link "My Dashboard" at bounding box center [1405, 62] width 126 height 30
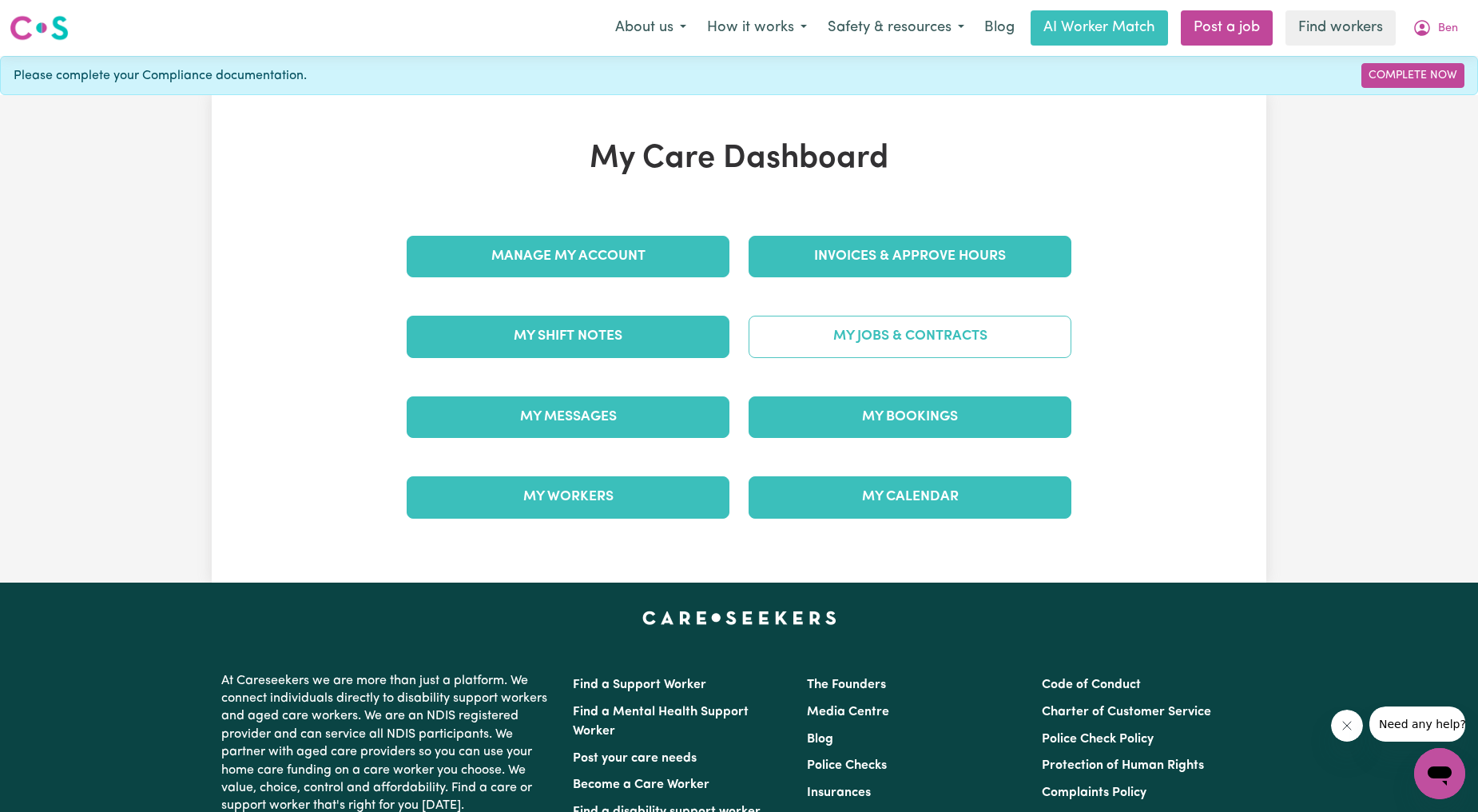
click at [968, 322] on link "My Jobs & Contracts" at bounding box center [910, 336] width 323 height 41
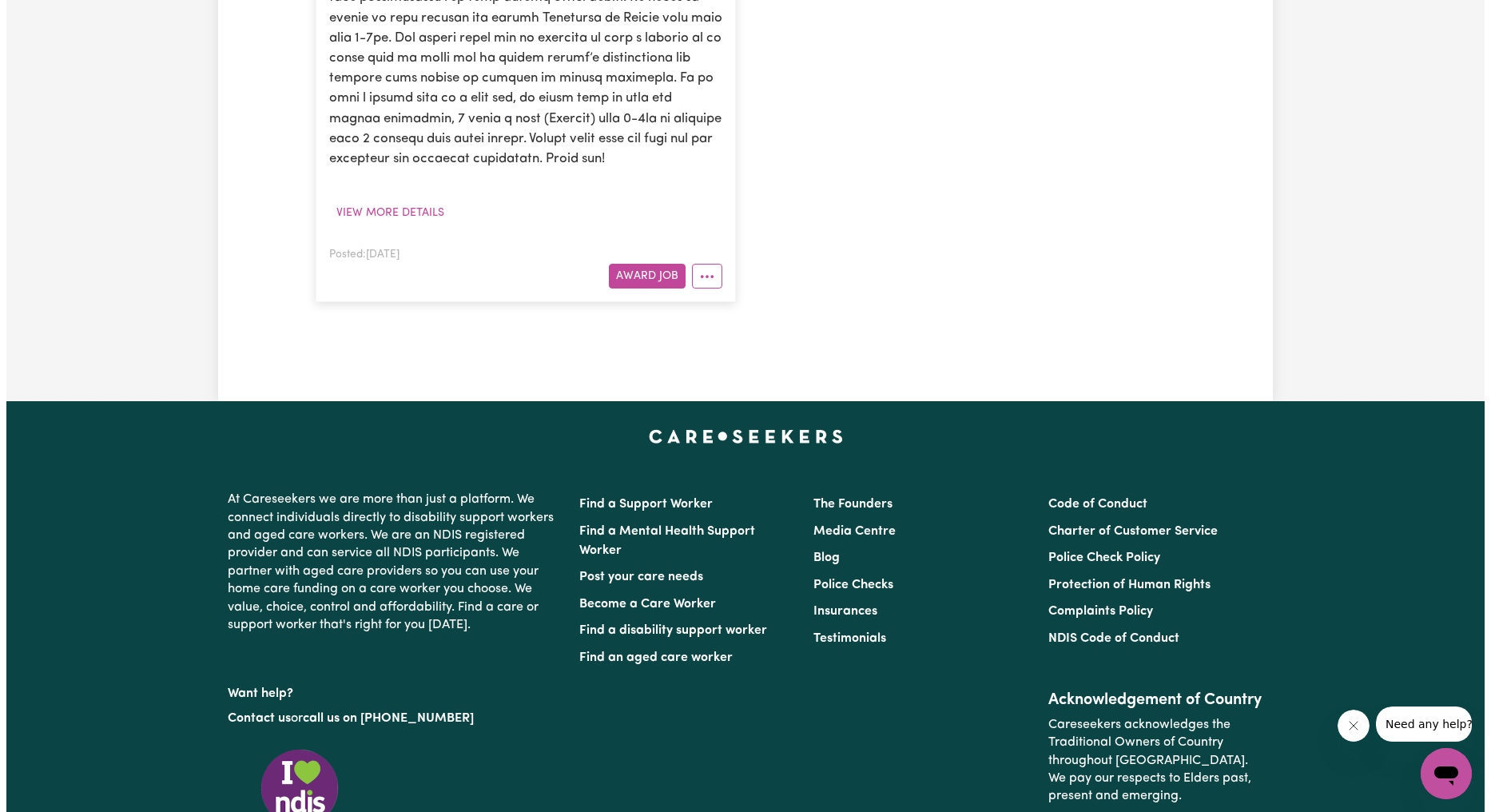
scroll to position [888, 0]
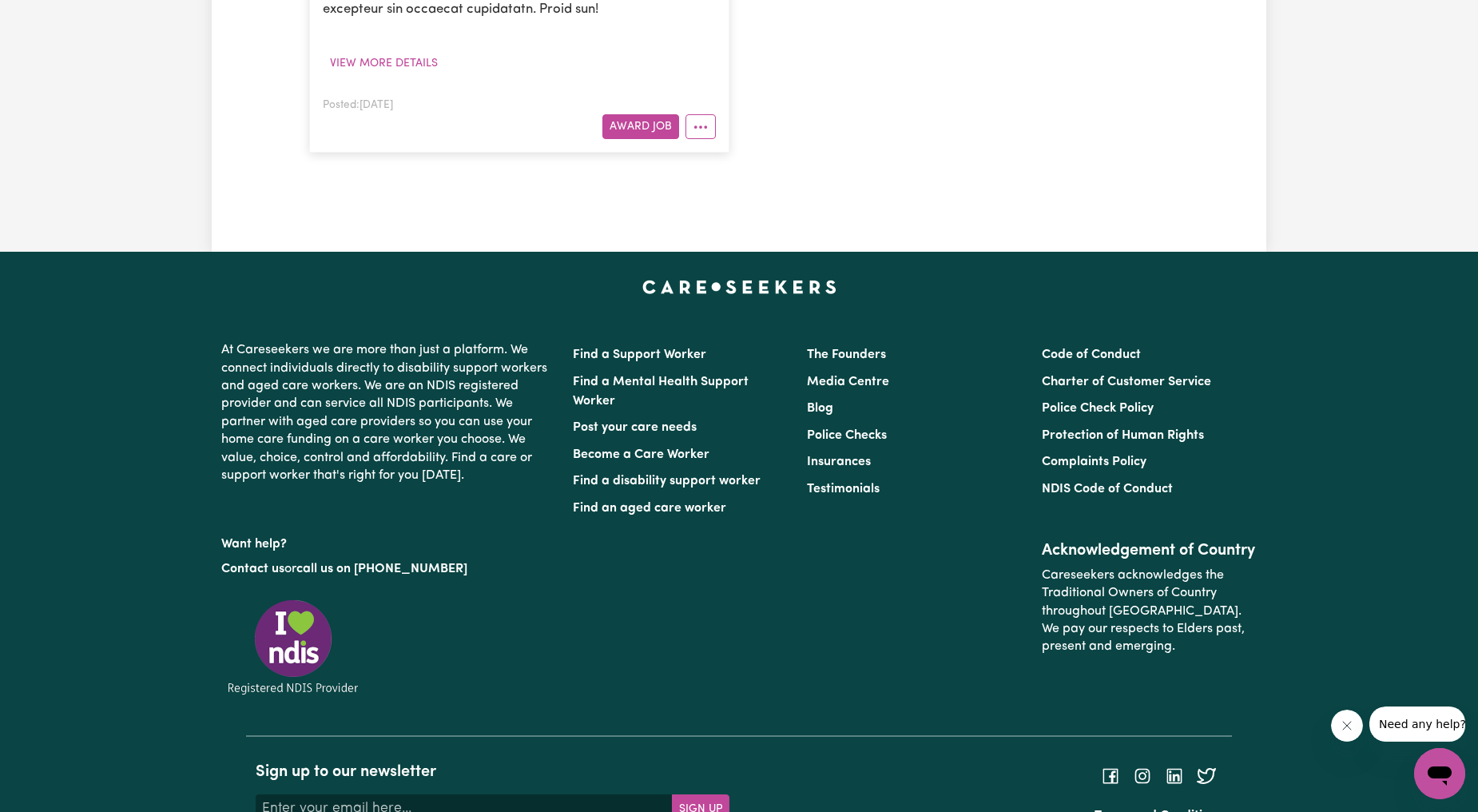
click at [684, 139] on div at bounding box center [698, 127] width 37 height 25
click at [692, 139] on button "More options" at bounding box center [700, 127] width 30 height 25
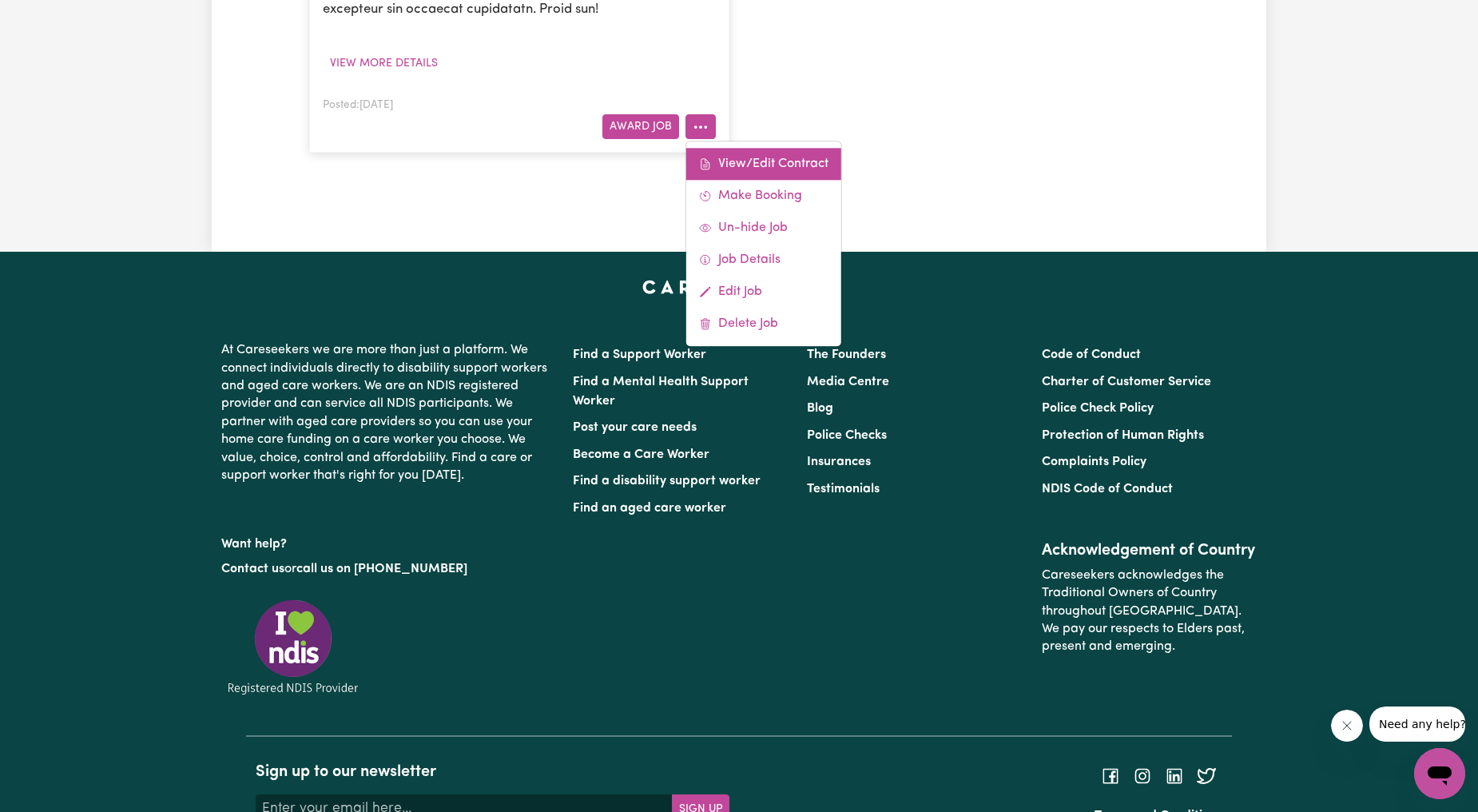
click at [710, 173] on span at bounding box center [705, 164] width 13 height 19
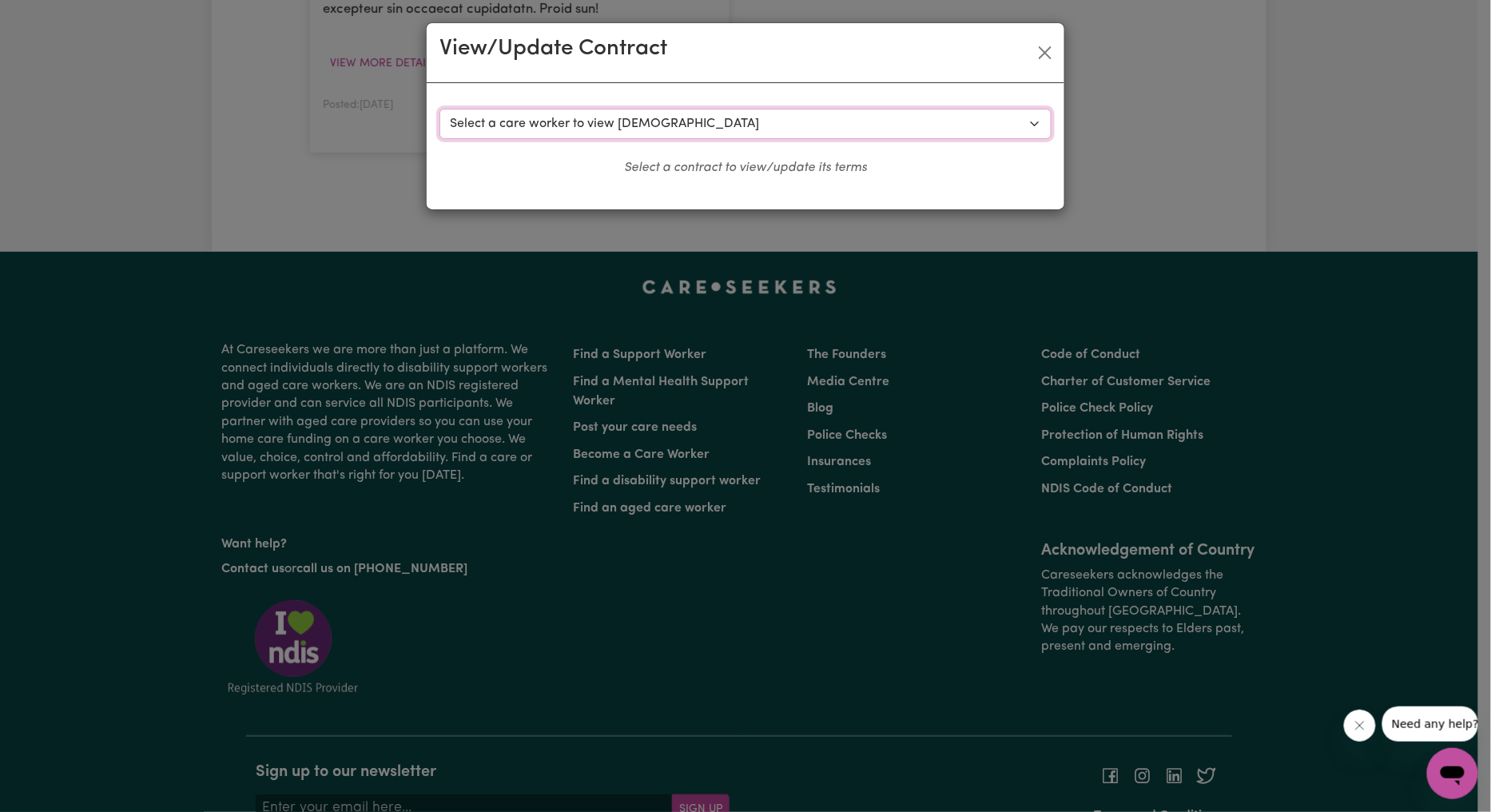
click at [605, 138] on select "Select a care worker to view [DEMOGRAPHIC_DATA] #3490 - [PERSON_NAME] A (contra…" at bounding box center [746, 123] width 612 height 30
select select "6353"
click at [440, 109] on select "Select a care worker to view [DEMOGRAPHIC_DATA] #3490 - [PERSON_NAME] A (contra…" at bounding box center [746, 123] width 612 height 30
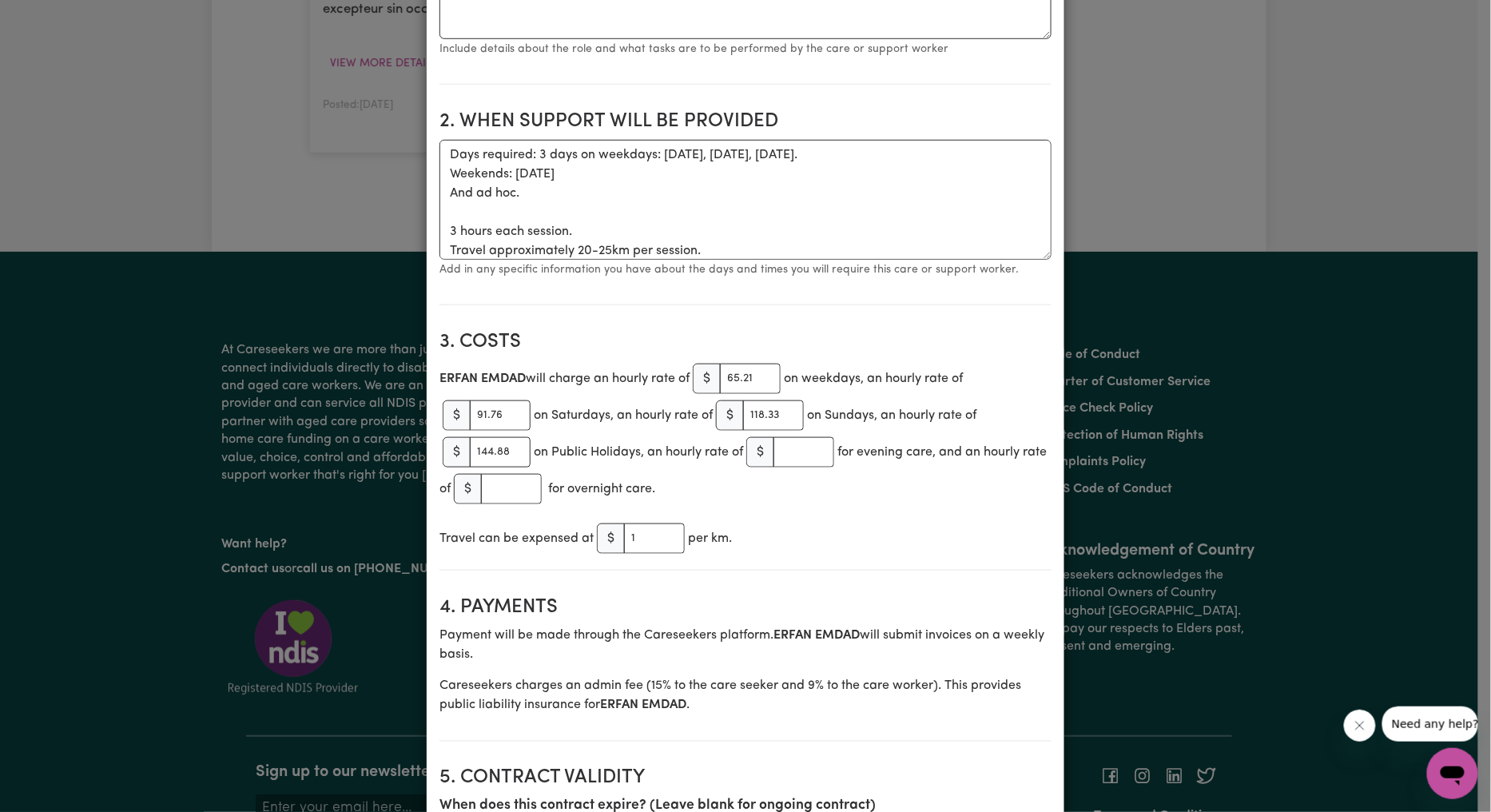
scroll to position [592, 0]
